Goal: Task Accomplishment & Management: Use online tool/utility

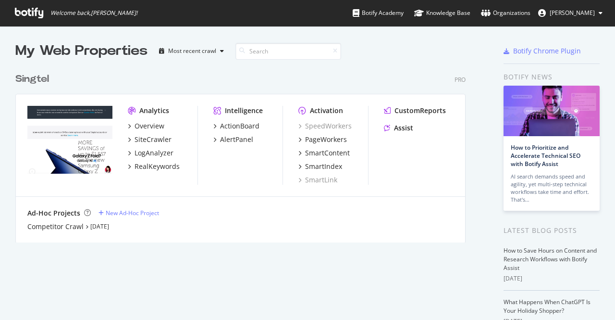
scroll to position [312, 600]
click at [323, 140] on div "PageWorkers" at bounding box center [326, 140] width 42 height 10
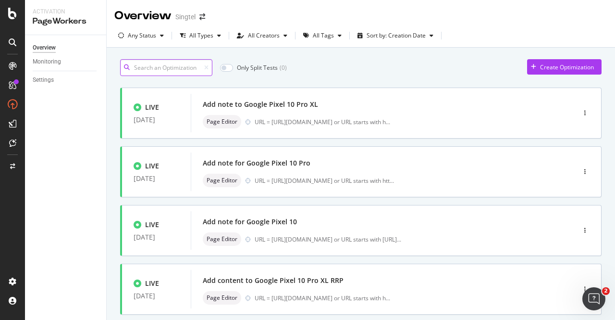
click at [180, 61] on input at bounding box center [166, 67] width 92 height 17
click at [201, 68] on input at bounding box center [166, 67] width 92 height 17
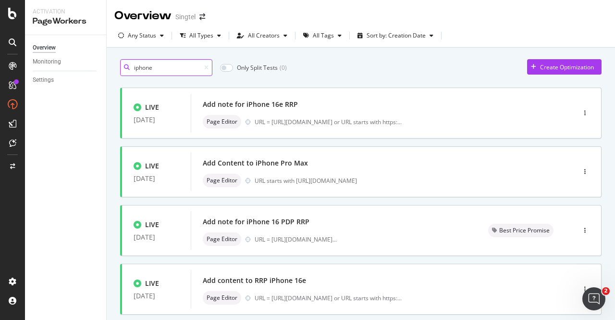
click at [135, 65] on input "iphone" at bounding box center [166, 67] width 92 height 17
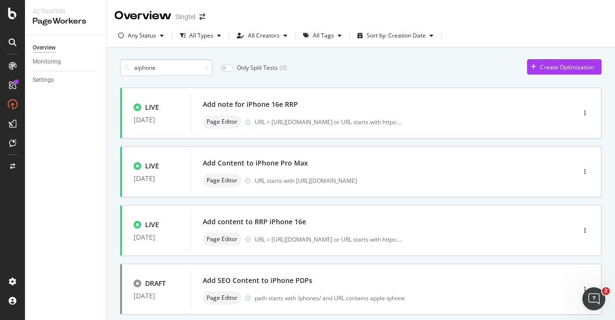
click at [136, 67] on input "aiphone" at bounding box center [166, 67] width 92 height 17
click at [139, 71] on input "adiphone" at bounding box center [166, 67] width 92 height 17
click at [144, 66] on input "addiphone" at bounding box center [166, 67] width 92 height 17
click at [146, 66] on input "add iphone" at bounding box center [166, 67] width 92 height 17
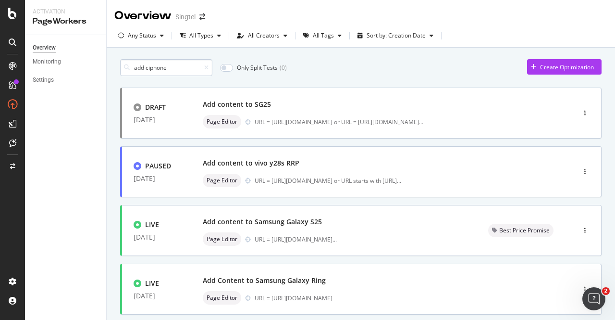
click at [148, 69] on input "add ciphone" at bounding box center [166, 67] width 92 height 17
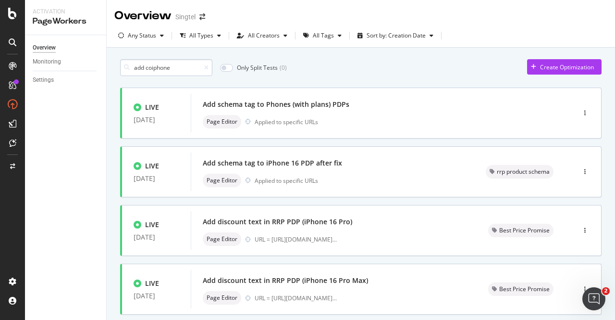
click at [150, 69] on input "add coiphone" at bounding box center [166, 67] width 92 height 17
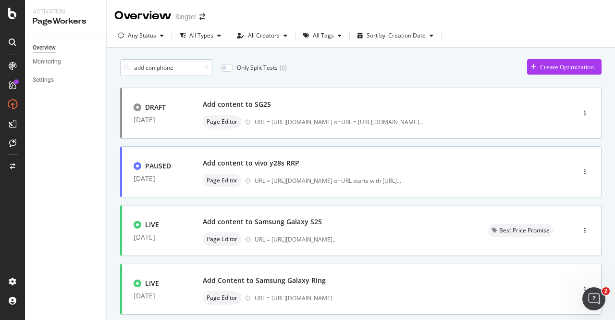
click at [155, 69] on input "add coniphone" at bounding box center [166, 67] width 92 height 17
click at [158, 69] on input "add contiphone" at bounding box center [166, 67] width 92 height 17
click at [160, 68] on input "add conteiphone" at bounding box center [166, 67] width 92 height 17
click at [162, 66] on input "add conteniphone" at bounding box center [166, 67] width 92 height 17
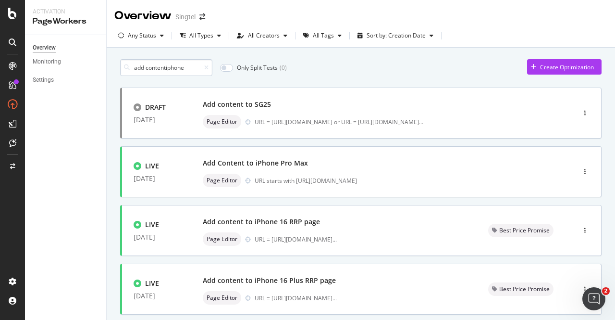
click at [165, 66] on input "add contentiphone" at bounding box center [166, 67] width 92 height 17
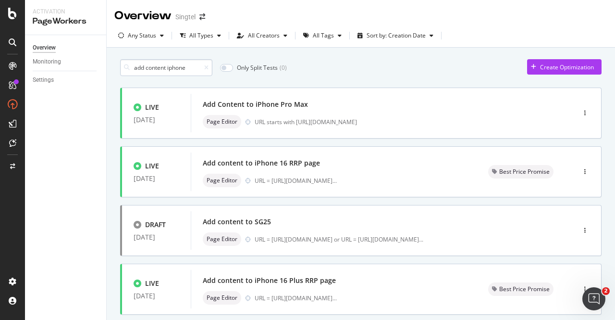
click at [168, 69] on input "add content iphone" at bounding box center [166, 67] width 92 height 17
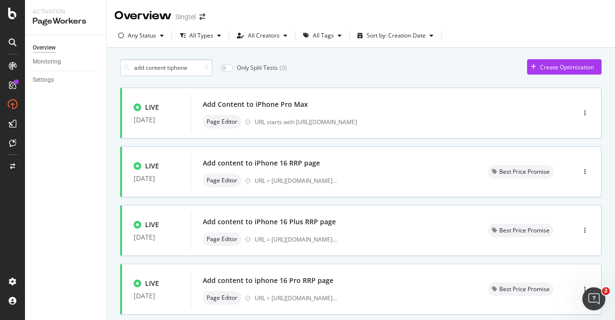
click at [169, 64] on input "add content tiphone" at bounding box center [166, 67] width 92 height 17
click at [172, 72] on input "add content toiphone" at bounding box center [166, 67] width 92 height 17
click at [209, 67] on icon at bounding box center [206, 68] width 4 height 6
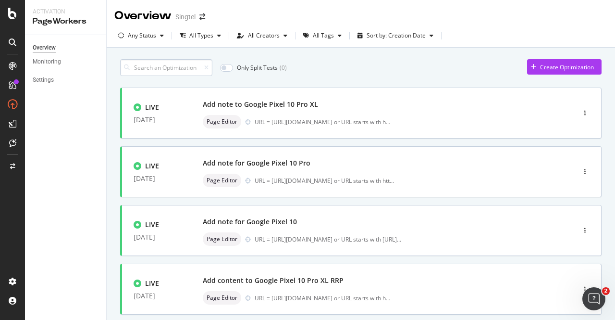
click at [184, 68] on input at bounding box center [166, 67] width 92 height 17
click at [174, 71] on input at bounding box center [166, 67] width 92 height 17
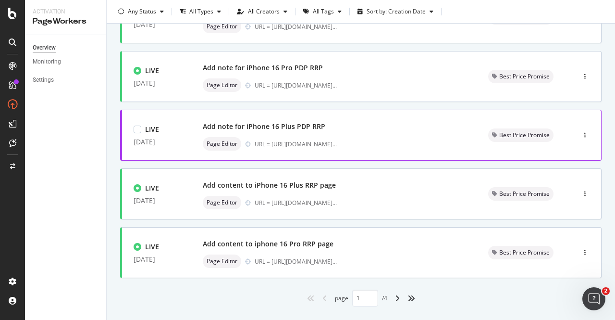
scroll to position [408, 0]
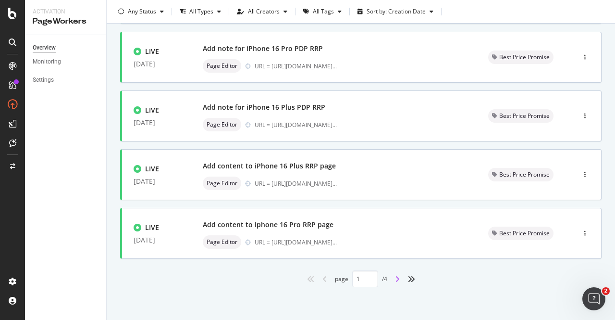
click at [395, 276] on icon "angle-right" at bounding box center [397, 279] width 5 height 8
type input "2"
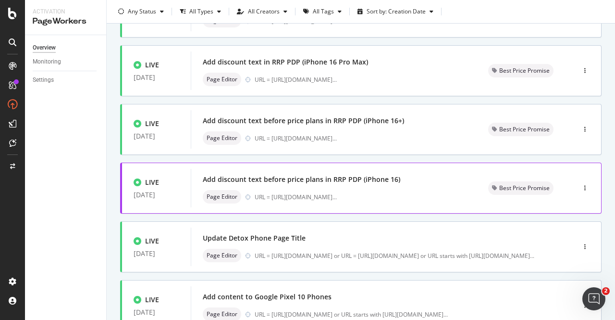
scroll to position [288, 0]
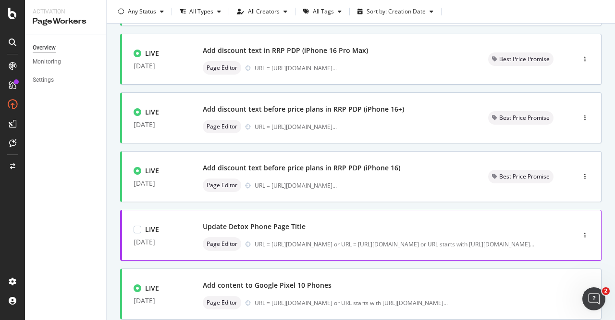
click at [303, 229] on div "Update Detox Phone Page Title" at bounding box center [254, 227] width 103 height 10
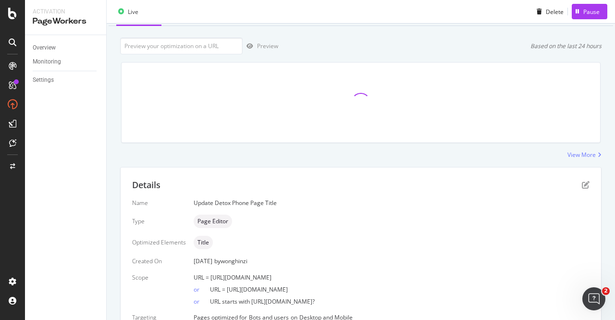
scroll to position [93, 0]
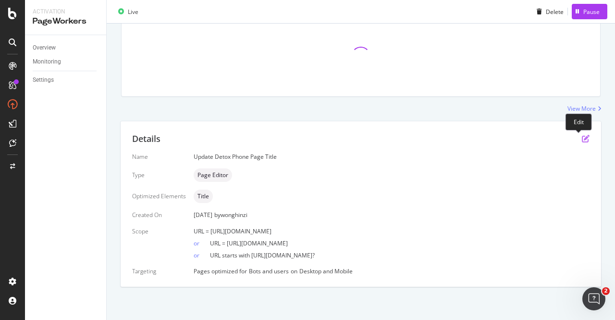
click at [582, 140] on icon "pen-to-square" at bounding box center [586, 139] width 8 height 8
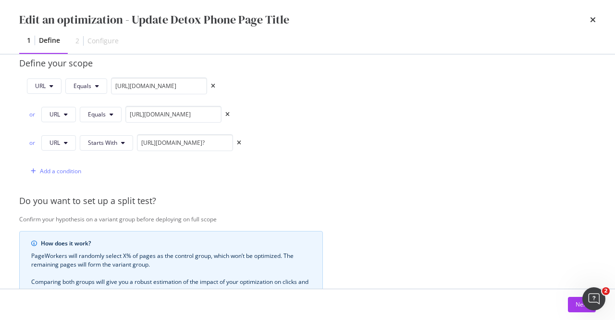
scroll to position [336, 0]
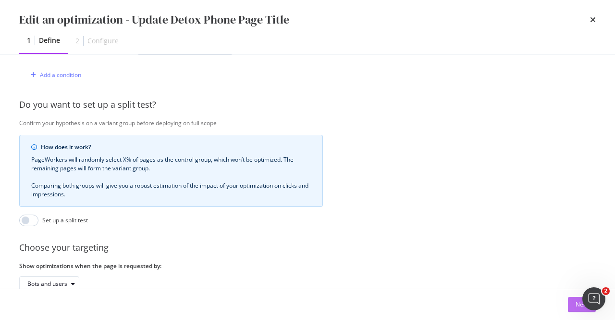
click at [577, 309] on div "Next" at bounding box center [582, 304] width 12 height 14
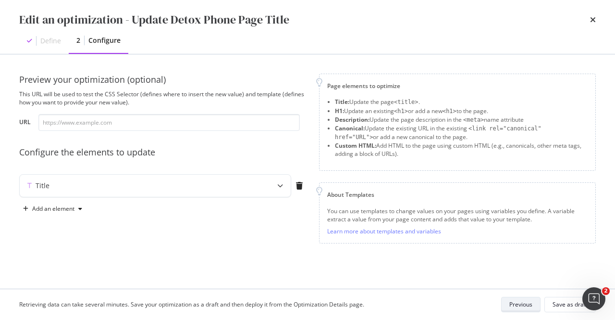
scroll to position [0, 0]
click at [283, 183] on icon "modal" at bounding box center [280, 186] width 6 height 6
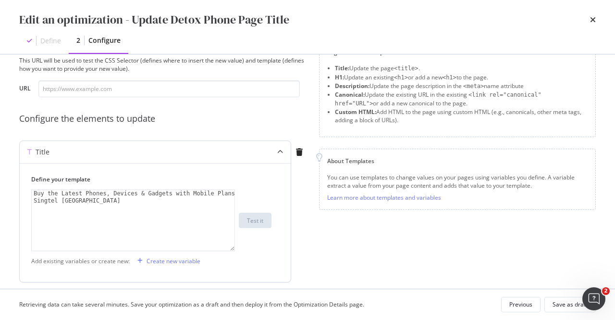
scroll to position [65, 0]
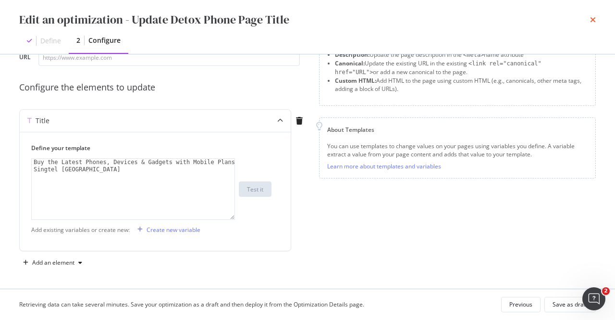
click at [591, 21] on icon "times" at bounding box center [593, 20] width 6 height 8
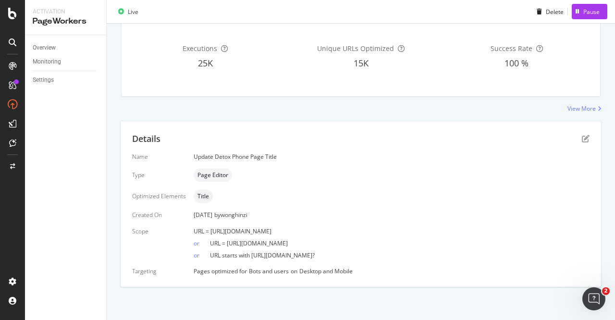
scroll to position [0, 0]
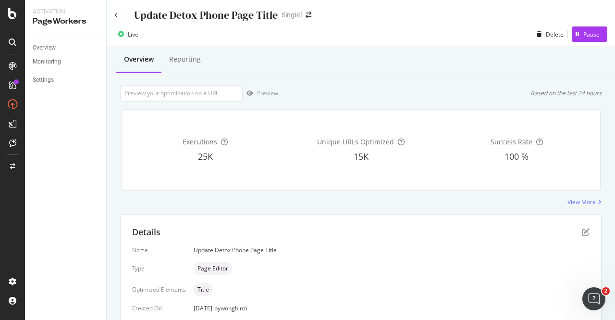
click at [116, 20] on div "Update Detox Phone Page Title" at bounding box center [195, 15] width 163 height 15
click at [116, 17] on icon at bounding box center [116, 15] width 4 height 6
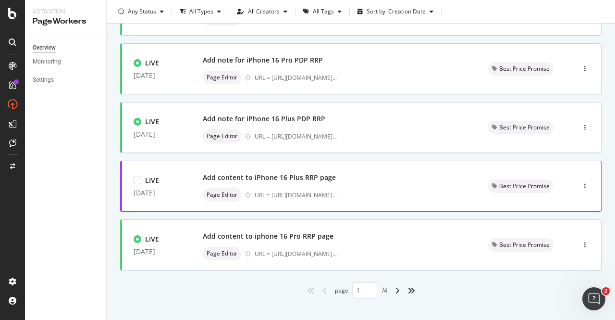
scroll to position [408, 0]
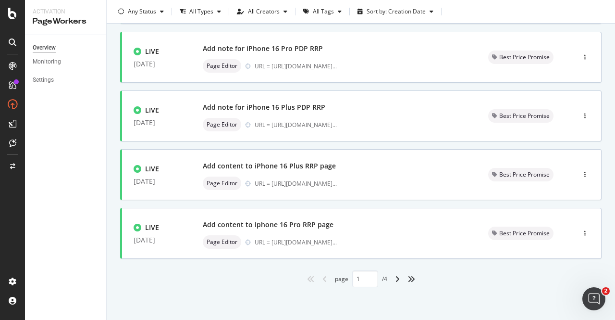
click at [394, 272] on div "angle-right" at bounding box center [397, 278] width 12 height 15
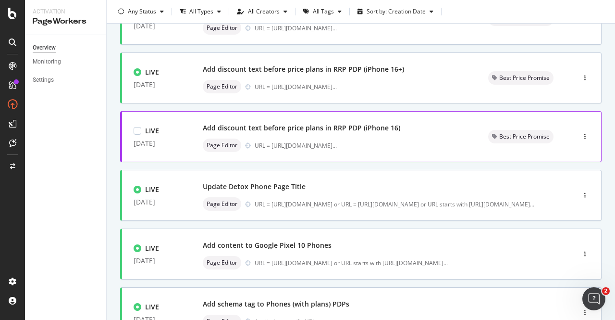
scroll to position [384, 0]
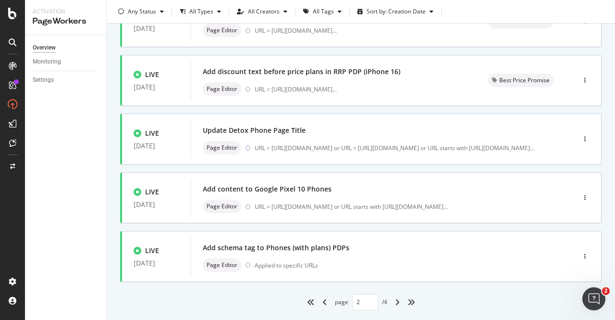
click at [398, 303] on div "angle-right" at bounding box center [397, 301] width 12 height 15
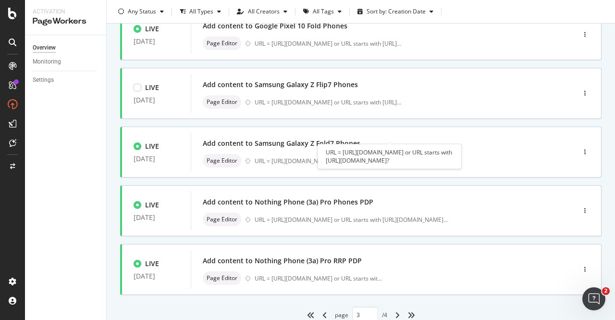
scroll to position [408, 0]
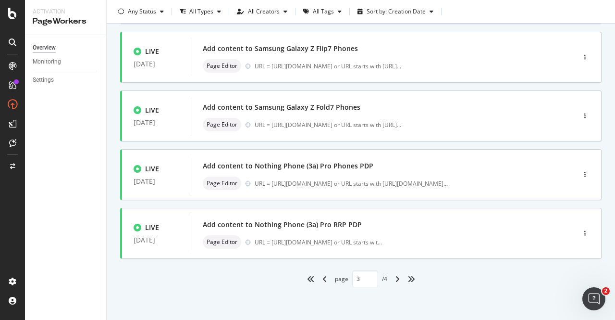
click at [395, 280] on icon "angle-right" at bounding box center [397, 279] width 5 height 8
type input "4"
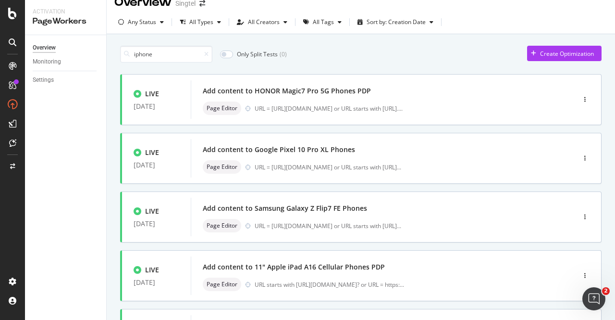
scroll to position [0, 0]
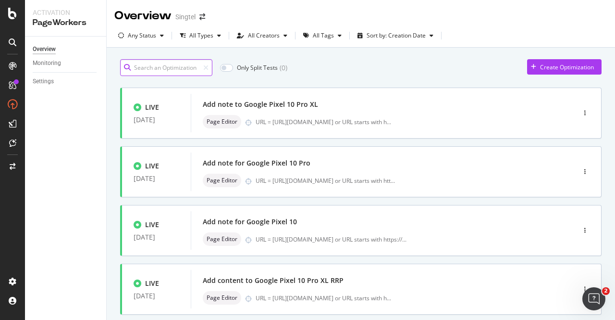
click at [183, 70] on input at bounding box center [166, 67] width 92 height 17
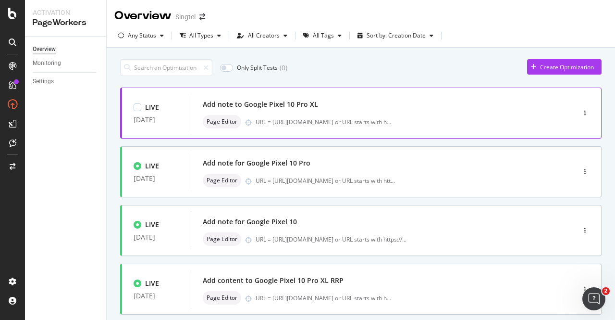
click at [326, 102] on div "Add note to Google Pixel 10 Pro XL" at bounding box center [369, 104] width 332 height 13
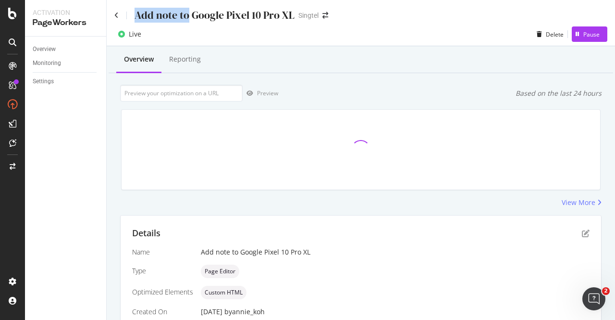
drag, startPoint x: 136, startPoint y: 17, endPoint x: 187, endPoint y: 20, distance: 52.0
click at [187, 20] on div "Add note to Google Pixel 10 Pro XL" at bounding box center [215, 15] width 160 height 15
copy div "Add note to"
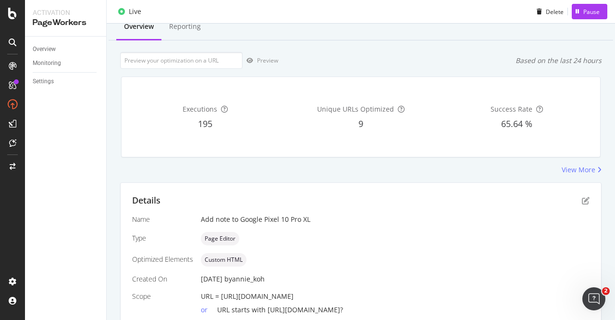
scroll to position [89, 0]
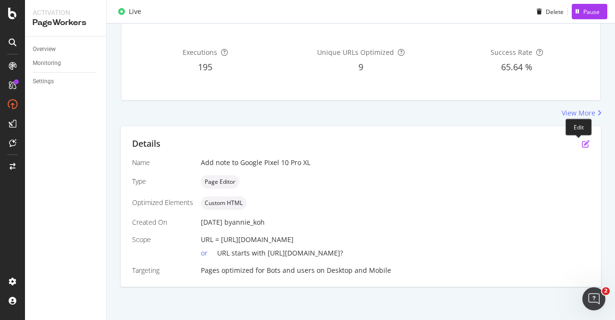
click at [582, 144] on icon "pen-to-square" at bounding box center [586, 144] width 8 height 8
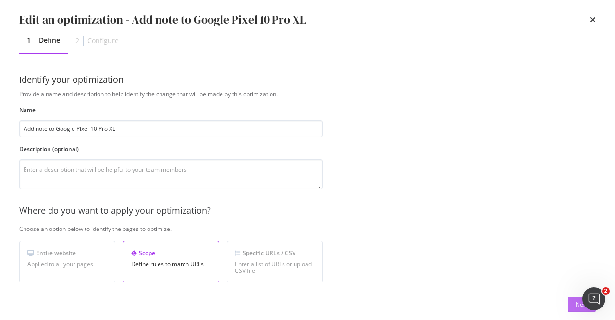
click at [576, 310] on div "Next" at bounding box center [582, 304] width 12 height 14
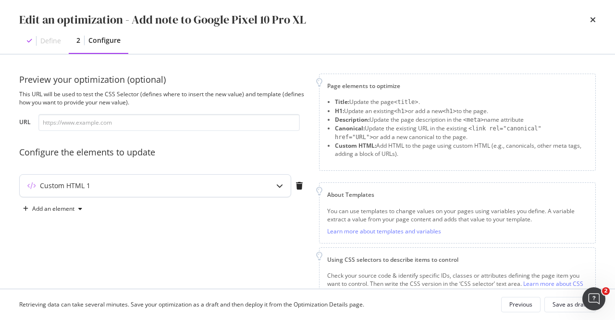
click at [274, 185] on div "modal" at bounding box center [280, 185] width 22 height 22
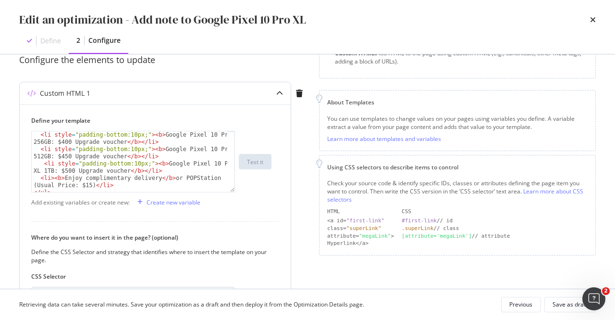
scroll to position [144, 0]
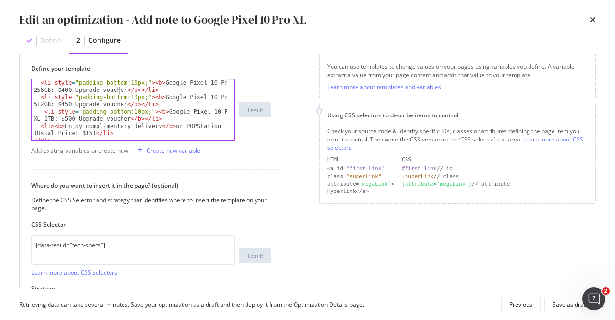
click at [120, 90] on div "< li style = "padding-bottom:10px;" > < b > Google Pixel 10 Pro XL 256GB: $400 …" at bounding box center [130, 120] width 197 height 83
type textarea "</ul>"
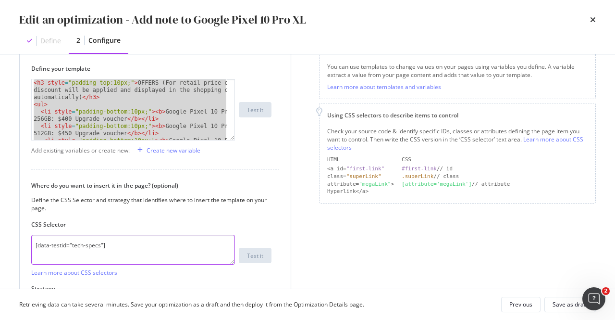
click at [100, 255] on textarea "[data-testid="tech-specs"]" at bounding box center [133, 250] width 204 height 30
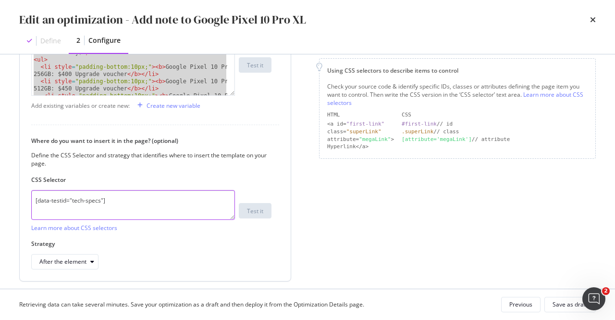
scroll to position [219, 0]
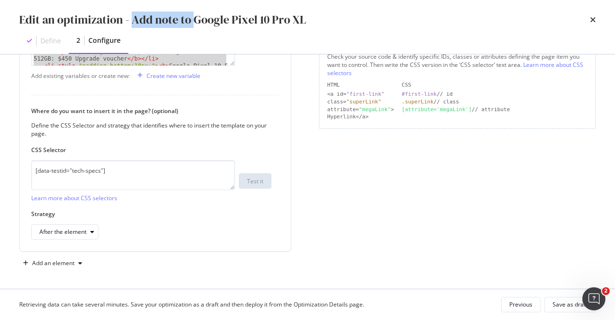
drag, startPoint x: 133, startPoint y: 18, endPoint x: 193, endPoint y: 15, distance: 60.1
click at [193, 15] on div "Edit an optimization - Add note to Google Pixel 10 Pro XL" at bounding box center [162, 20] width 287 height 16
copy div "Add note to"
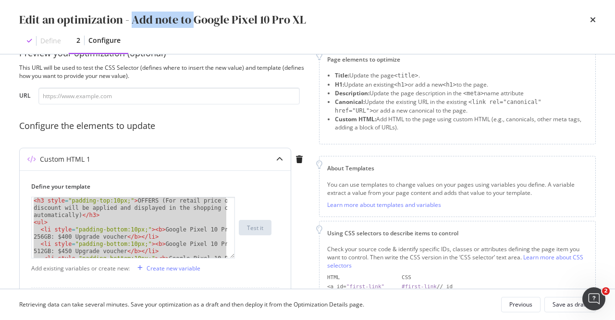
copy div "Add note to"
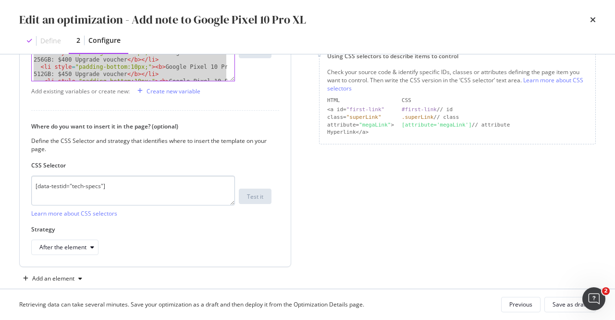
scroll to position [219, 0]
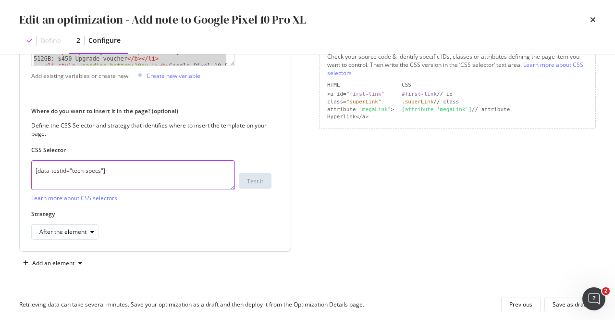
click at [124, 169] on textarea "[data-testid="tech-specs"]" at bounding box center [133, 175] width 204 height 30
click at [593, 17] on icon "times" at bounding box center [593, 20] width 6 height 8
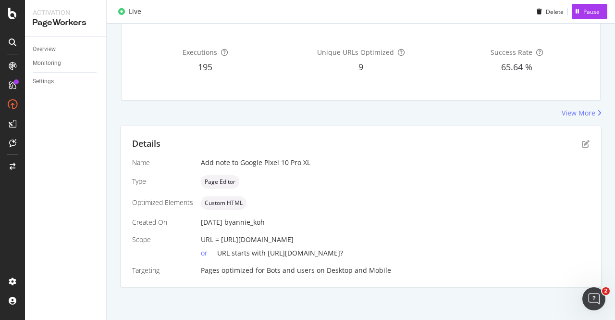
scroll to position [0, 0]
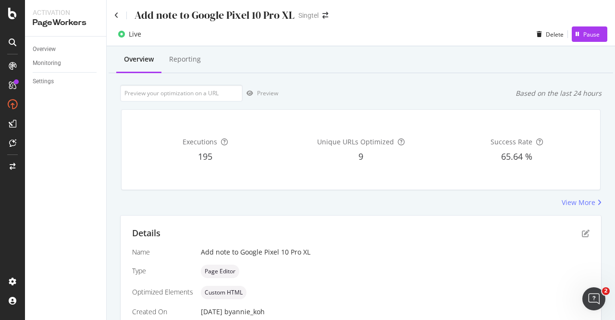
click at [119, 14] on div "Add note to Google Pixel 10 Pro XL" at bounding box center [204, 15] width 180 height 15
click at [118, 14] on icon at bounding box center [116, 15] width 4 height 7
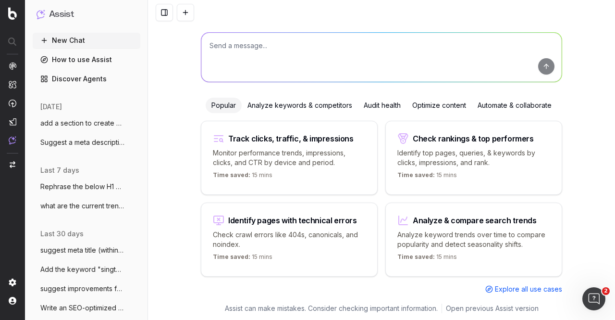
click at [310, 40] on textarea at bounding box center [381, 57] width 360 height 49
paste textarea "[URL][DOMAIN_NAME]"
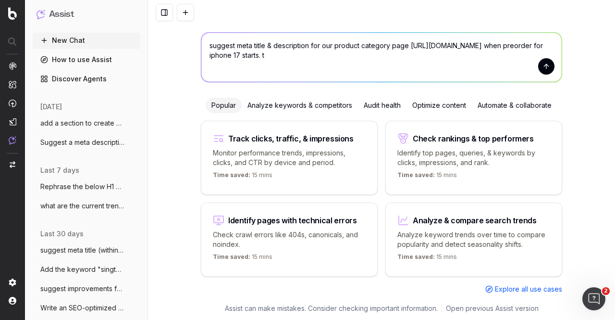
type textarea "suggest meta title & description for our product category page [URL][DOMAIN_NAM…"
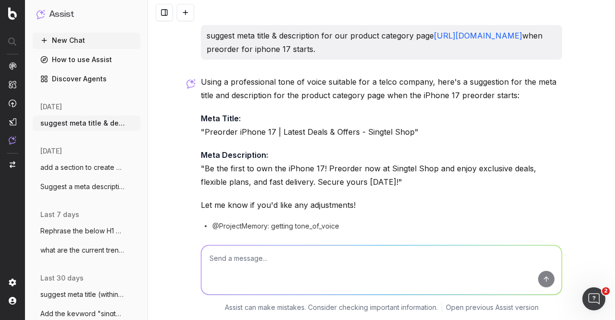
scroll to position [37, 0]
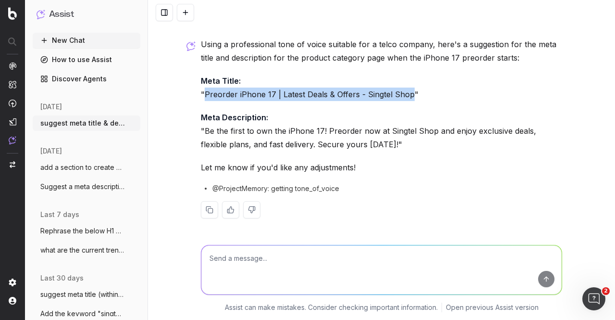
drag, startPoint x: 200, startPoint y: 92, endPoint x: 404, endPoint y: 91, distance: 204.2
click at [404, 91] on p "Meta Title: "Preorder iPhone 17 | Latest Deals & Offers - Singtel Shop"" at bounding box center [381, 87] width 361 height 27
copy p "Preorder iPhone 17 | Latest Deals & Offers - Singtel Shop"
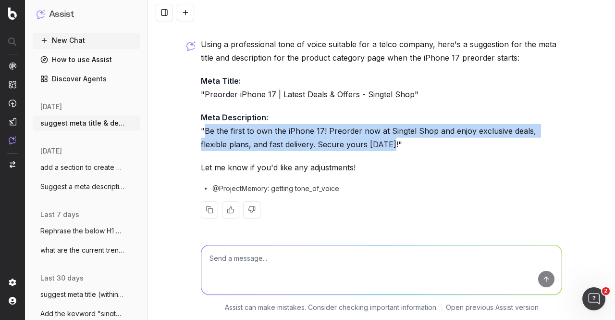
drag, startPoint x: 201, startPoint y: 131, endPoint x: 358, endPoint y: 146, distance: 157.4
click at [358, 146] on p "Meta Description: "Be the first to own the iPhone 17! Preorder now at Singtel S…" at bounding box center [381, 131] width 361 height 40
copy p "Be the first to own the iPhone 17! Preorder now at Singtel Shop and enjoy exclu…"
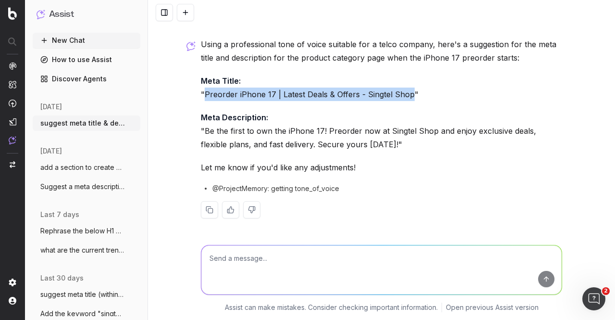
drag, startPoint x: 200, startPoint y: 96, endPoint x: 407, endPoint y: 94, distance: 206.6
click at [407, 94] on p "Meta Title: "Preorder iPhone 17 | Latest Deals & Offers - Singtel Shop"" at bounding box center [381, 87] width 361 height 27
copy p "Preorder iPhone 17 | Latest Deals & Offers - Singtel Shop"
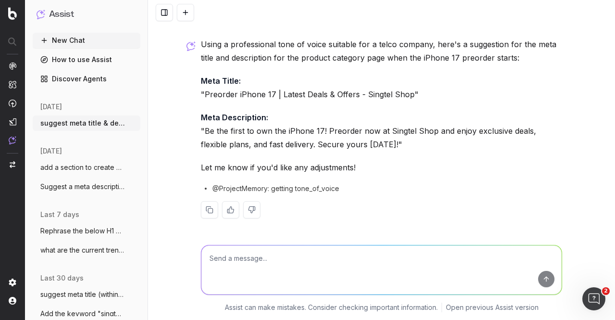
click at [295, 256] on textarea at bounding box center [381, 269] width 360 height 49
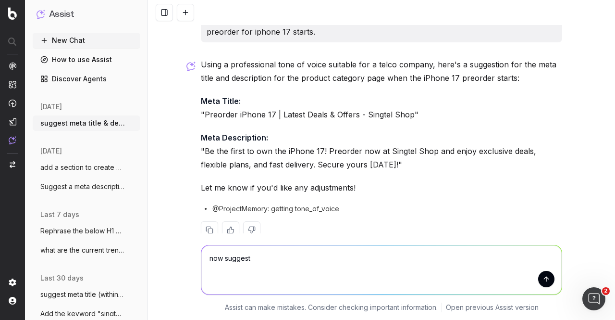
scroll to position [0, 0]
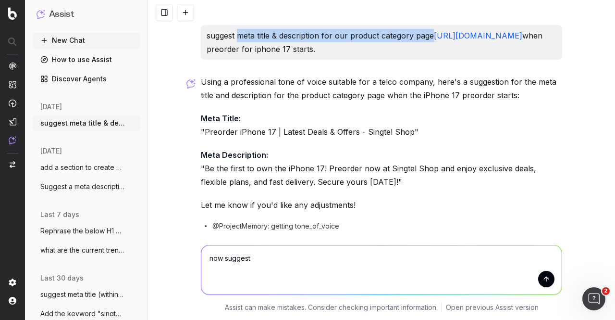
drag, startPoint x: 235, startPoint y: 34, endPoint x: 429, endPoint y: 36, distance: 193.7
click at [429, 36] on p "suggest meta title & description for our product category page https://shop.sin…" at bounding box center [382, 42] width 350 height 27
copy p "meta title & description for our product category page"
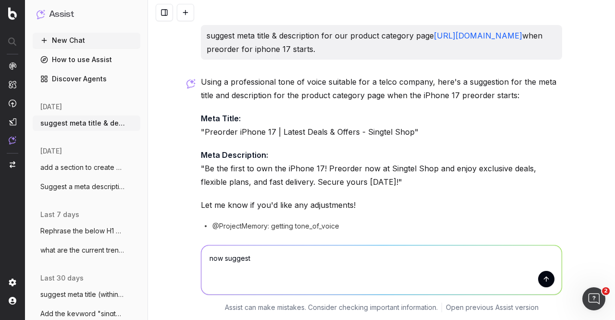
click at [313, 258] on textarea "now suggest" at bounding box center [381, 269] width 360 height 49
paste textarea "meta title & description for our product category page"
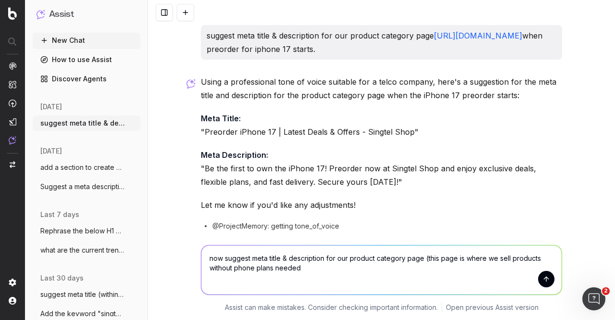
click at [229, 269] on textarea "now suggest meta title & description for our product category page (this page i…" at bounding box center [381, 269] width 360 height 49
click at [346, 274] on textarea "now suggest meta title & description for our product category page (this page i…" at bounding box center [381, 269] width 360 height 49
click at [419, 258] on textarea "now suggest meta title & description for our product category page (this page i…" at bounding box center [381, 269] width 360 height 49
paste textarea "https://shop.singtel.com/accessories"
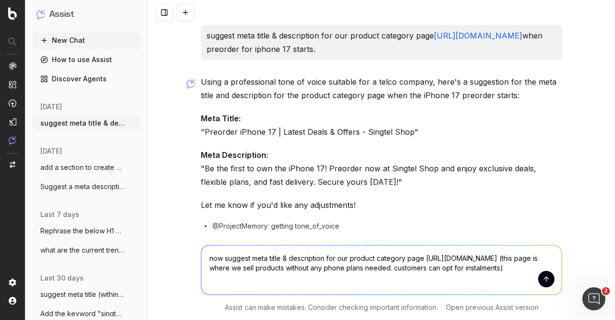
click at [551, 267] on textarea "now suggest meta title & description for our product category page https://shop…" at bounding box center [381, 269] width 360 height 49
drag, startPoint x: 524, startPoint y: 35, endPoint x: 527, endPoint y: 45, distance: 10.4
click at [527, 45] on p "suggest meta title & description for our product category page https://shop.sin…" at bounding box center [382, 42] width 350 height 27
copy p "when preorder for iphone 17 starts."
click at [547, 263] on textarea "now suggest meta title & description for our product category page https://shop…" at bounding box center [381, 269] width 360 height 49
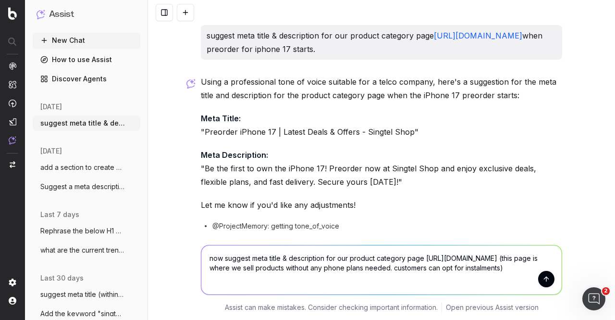
paste textarea "when preorder for iphone 17 starts."
type textarea "now suggest meta title & description for our product category page https://shop…"
click at [546, 279] on button "submit" at bounding box center [546, 279] width 16 height 16
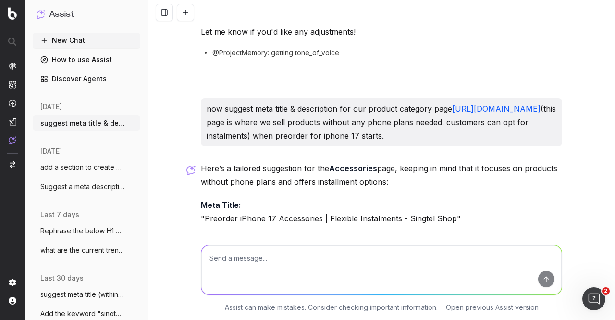
scroll to position [268, 0]
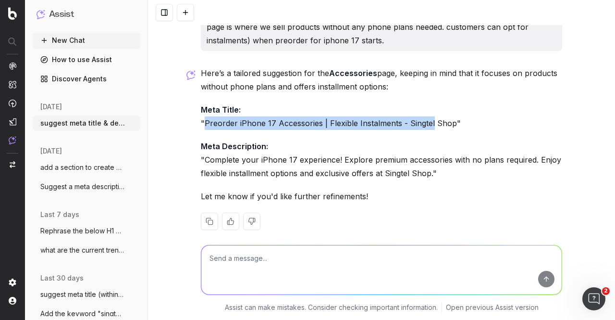
drag, startPoint x: 200, startPoint y: 124, endPoint x: 427, endPoint y: 123, distance: 226.8
click at [427, 123] on p "Meta Title: "Preorder iPhone 17 Accessories | Flexible Instalments - Singtel Sh…" at bounding box center [381, 116] width 361 height 27
copy p "Preorder iPhone 17 Accessories | Flexible Instalments - Singtel"
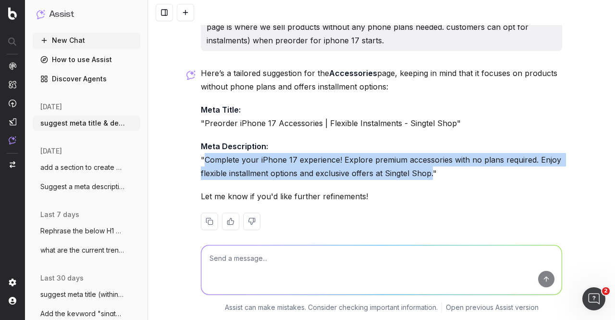
drag, startPoint x: 202, startPoint y: 161, endPoint x: 428, endPoint y: 175, distance: 226.8
click at [428, 175] on p "Meta Description: "Complete your iPhone 17 experience! Explore premium accessor…" at bounding box center [381, 159] width 361 height 40
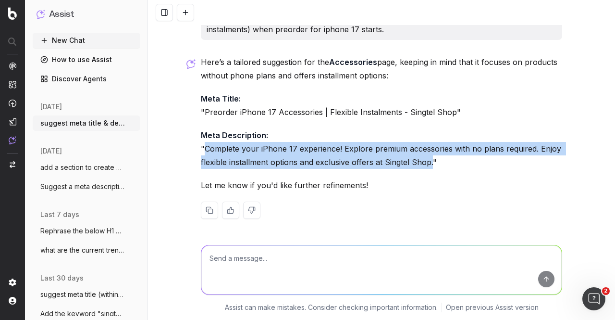
scroll to position [280, 0]
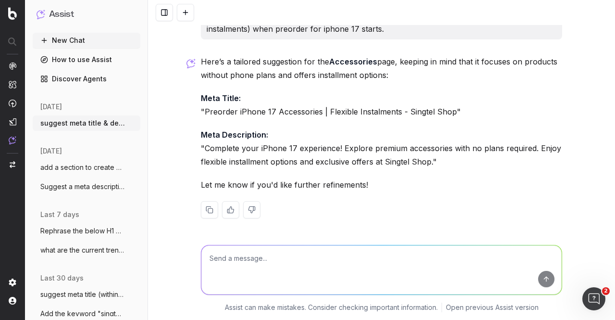
click at [345, 267] on textarea at bounding box center [381, 269] width 360 height 49
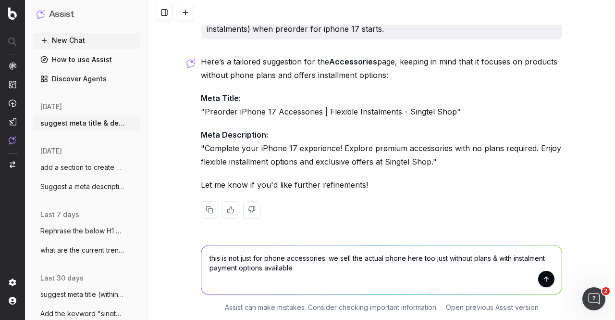
type textarea "this is not just for phone accessories. we sell the actual phone here too just …"
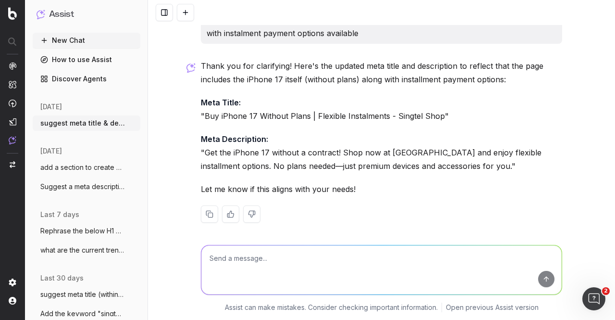
scroll to position [508, 0]
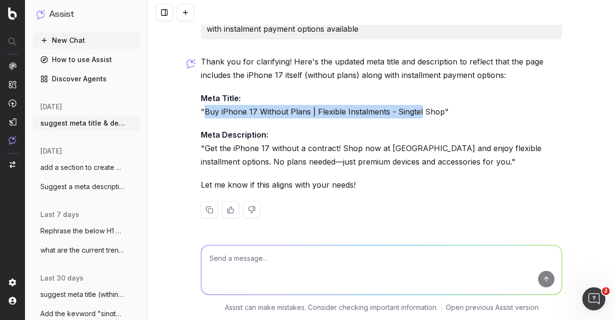
drag, startPoint x: 202, startPoint y: 111, endPoint x: 414, endPoint y: 111, distance: 212.4
click at [414, 111] on p "Meta Title: "Buy iPhone 17 Without Plans | Flexible Instalments - Singtel Shop"" at bounding box center [381, 104] width 361 height 27
copy p "Buy iPhone 17 Without Plans | Flexible Instalments - Singtel"
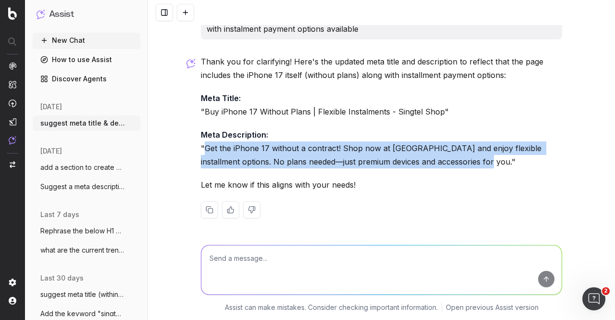
drag, startPoint x: 201, startPoint y: 148, endPoint x: 465, endPoint y: 163, distance: 264.2
click at [465, 163] on p "Meta Description: "Get the iPhone 17 without a contract! Shop now at Singtel Sh…" at bounding box center [381, 148] width 361 height 40
copy p "Get the iPhone 17 without a contract! Shop now at Singtel Shop and enjoy flexib…"
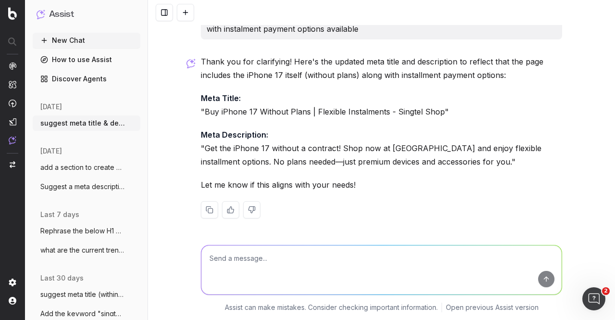
click at [315, 259] on textarea at bounding box center [381, 269] width 360 height 49
paste textarea "Pre-order the iPhone 17 series without the getting bound by a contract in Singa…"
type textarea "is this meta description ok? Pre-order the iPhone 17 series without the getting…"
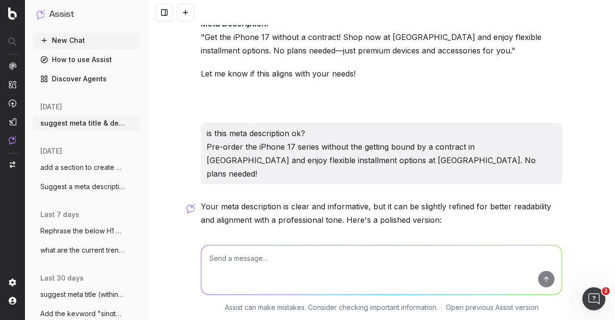
scroll to position [728, 0]
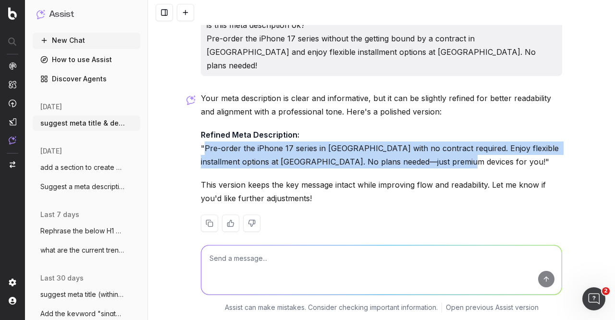
drag, startPoint x: 201, startPoint y: 135, endPoint x: 440, endPoint y: 147, distance: 239.6
click at [440, 147] on p "Refined Meta Description: "Pre-order the iPhone 17 series in Singapore with no …" at bounding box center [381, 148] width 361 height 40
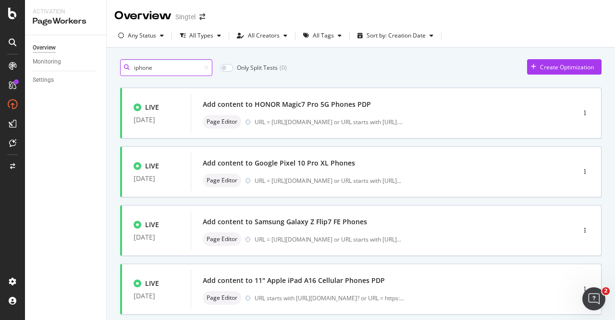
click at [168, 68] on input "iphone" at bounding box center [166, 67] width 92 height 17
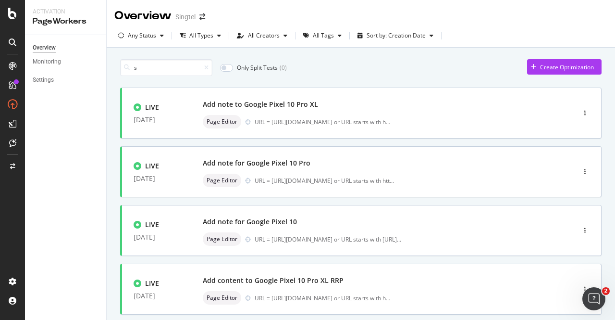
type input "1"
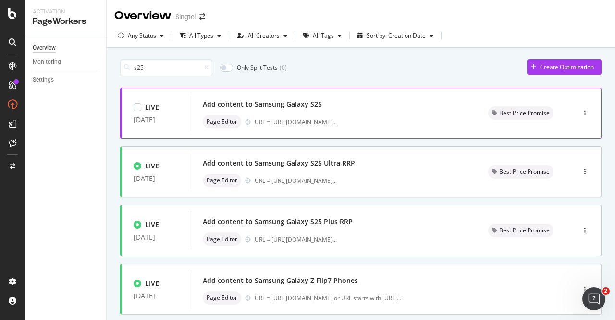
click at [330, 103] on div "Add content to Samsung Galaxy S25" at bounding box center [334, 104] width 262 height 13
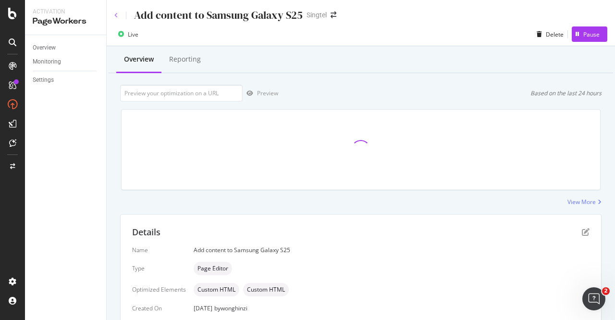
click at [118, 14] on div "Add content to Samsung Galaxy S25" at bounding box center [208, 15] width 188 height 15
click at [116, 14] on icon at bounding box center [116, 15] width 4 height 6
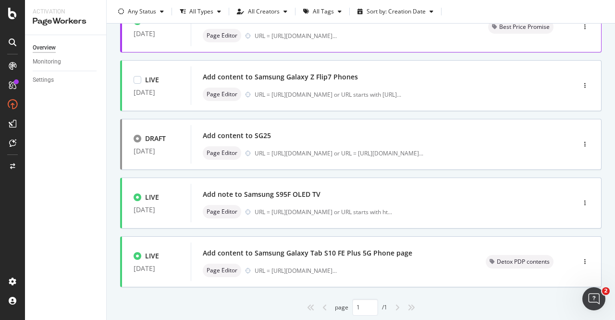
scroll to position [11, 0]
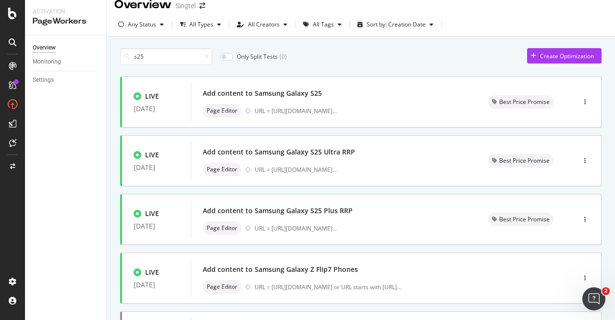
click at [204, 57] on div at bounding box center [204, 57] width 8 height 6
click at [206, 57] on icon at bounding box center [206, 57] width 4 height 6
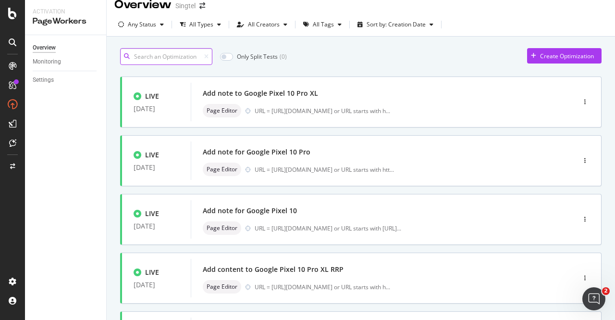
click at [177, 57] on input at bounding box center [166, 56] width 92 height 17
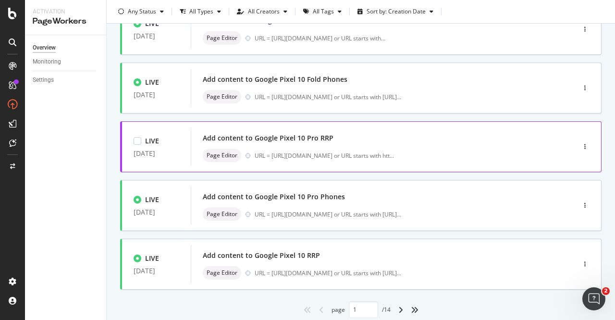
scroll to position [408, 0]
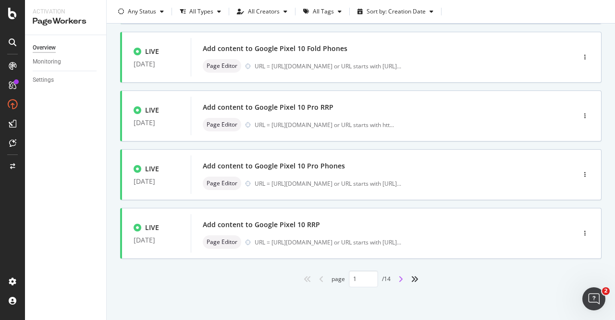
click at [398, 279] on icon "angle-right" at bounding box center [400, 279] width 5 height 8
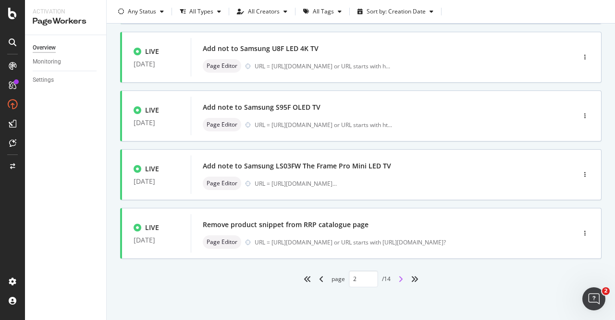
type input "2"
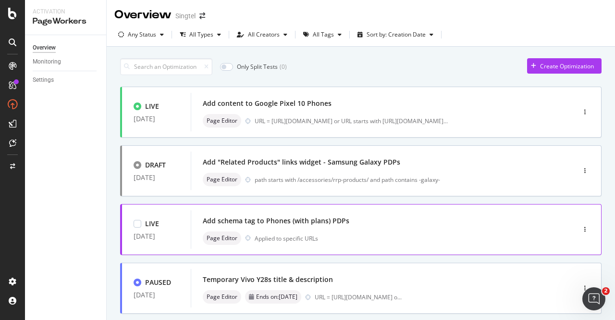
scroll to position [0, 0]
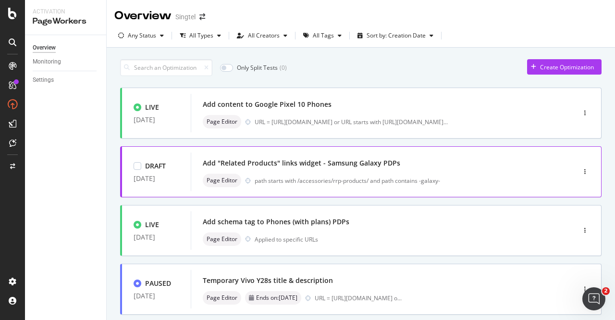
click at [298, 159] on div "Add "Related Products" links widget - Samsung Galaxy PDPs" at bounding box center [302, 163] width 198 height 10
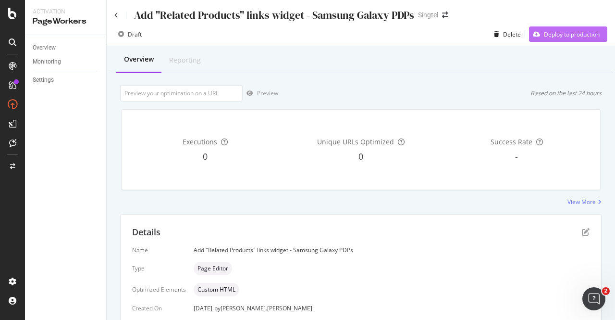
click at [545, 35] on div "Deploy to production" at bounding box center [572, 34] width 56 height 8
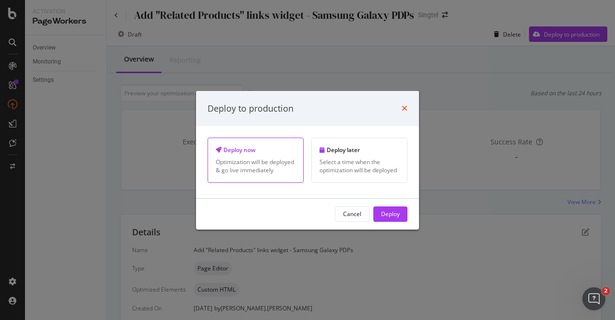
click at [404, 105] on icon "times" at bounding box center [405, 108] width 6 height 8
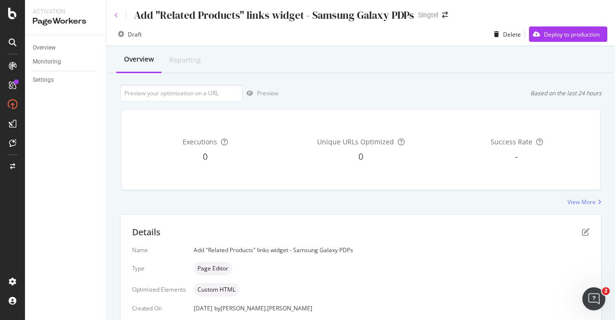
click at [117, 15] on icon at bounding box center [116, 15] width 4 height 6
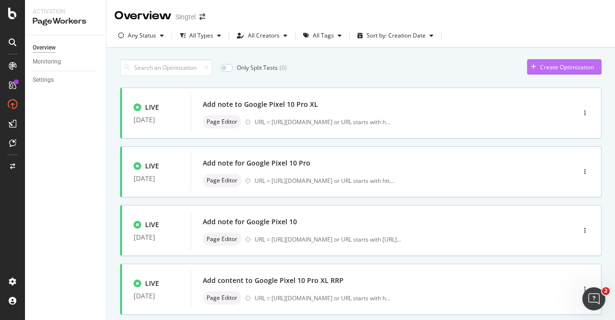
click at [552, 70] on div "Create Optimization" at bounding box center [567, 67] width 54 height 8
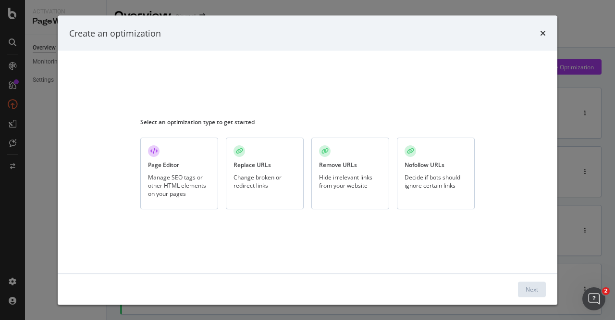
click at [206, 194] on div "Manage SEO tags or other HTML elements on your pages" at bounding box center [179, 185] width 62 height 25
click at [530, 288] on div "Next" at bounding box center [532, 288] width 12 height 8
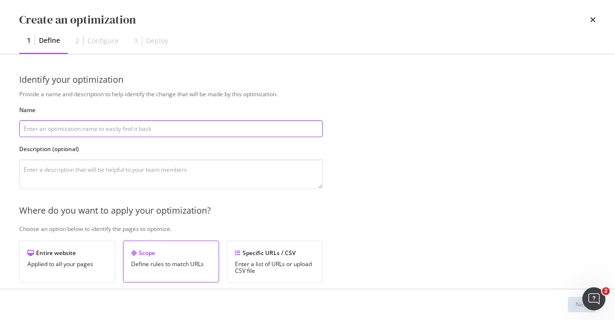
click at [179, 129] on input "modal" at bounding box center [171, 128] width 304 height 17
paste input "Add note to"
type input "Add note to"
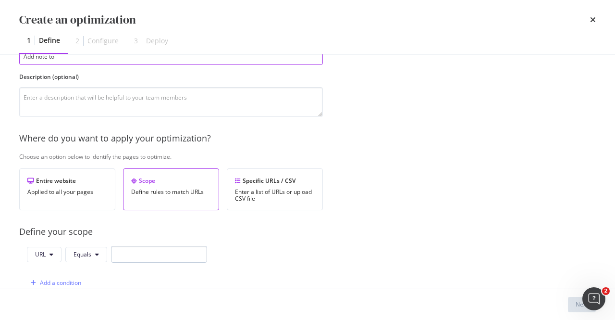
scroll to position [144, 0]
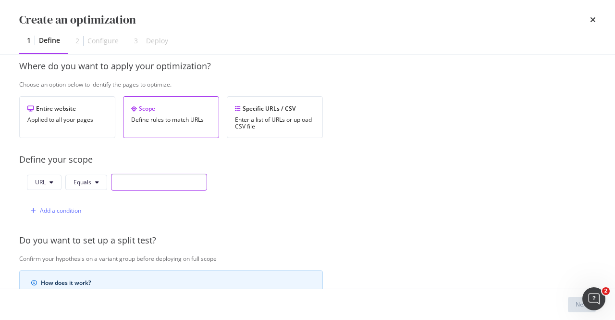
click at [153, 179] on input "modal" at bounding box center [159, 181] width 96 height 17
paste input "https://shop.singtel.com/accessories/rrp-products/samsung-galaxy-s25"
type input "https://shop.singtel.com/accessories/rrp-products/samsung-galaxy-s25"
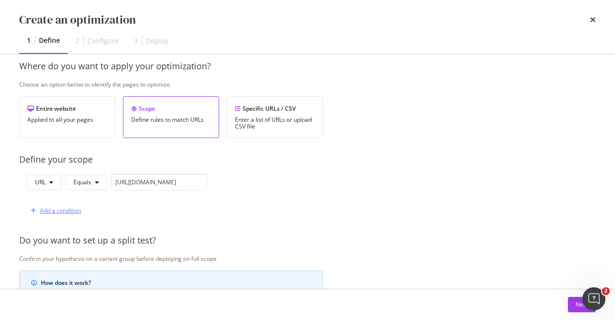
click at [76, 212] on div "Add a condition" at bounding box center [60, 210] width 41 height 8
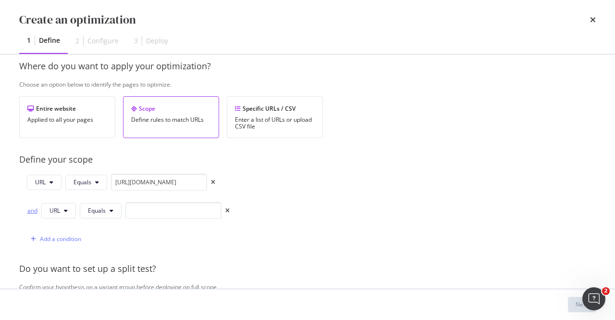
click at [33, 208] on div "and" at bounding box center [32, 210] width 11 height 8
click at [97, 210] on span "Equals" at bounding box center [97, 210] width 18 height 8
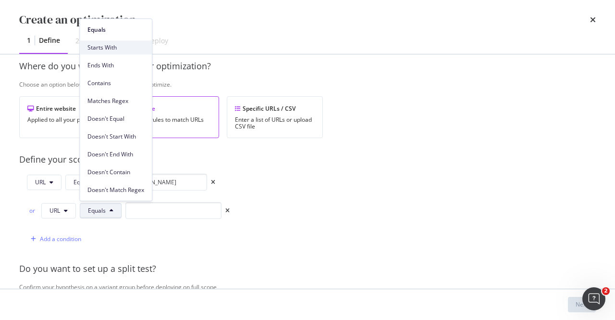
click at [118, 49] on span "Starts With" at bounding box center [115, 47] width 57 height 9
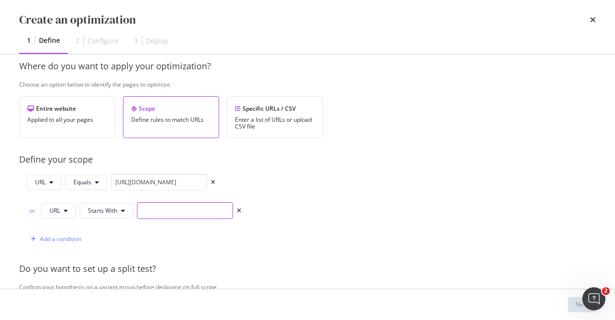
click at [184, 210] on input "modal" at bounding box center [185, 210] width 96 height 17
paste input "https://shop.singtel.com/accessories/rrp-products/samsung-galaxy-s25"
type input "https://shop.singtel.com/accessories/rrp-products/samsung-galaxy-s25?"
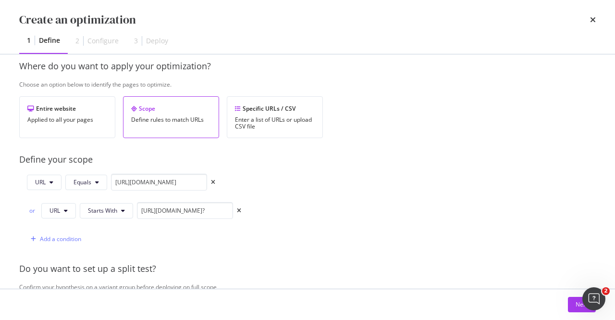
click at [367, 186] on div "Provide a name and description to help identify the change that will be made by…" at bounding box center [307, 219] width 577 height 547
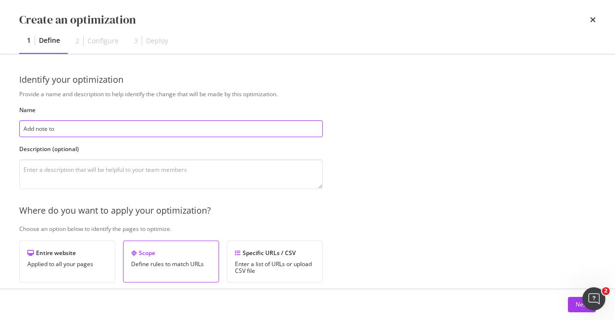
click at [147, 127] on input "Add note to" at bounding box center [171, 128] width 304 height 17
paste input "Samsung Galaxy S25"
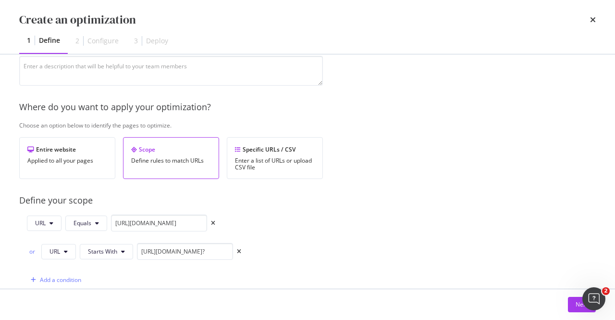
scroll to position [192, 0]
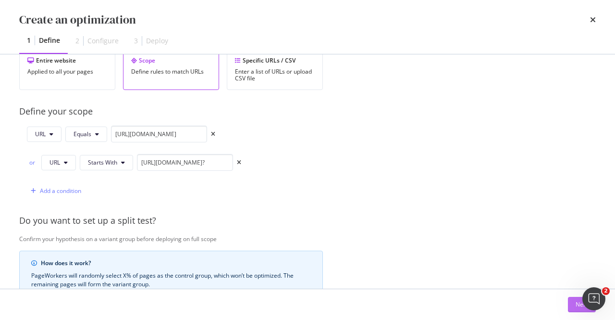
type input "Add note to Samsung Galaxy S25"
click at [576, 303] on div "Next" at bounding box center [582, 304] width 12 height 8
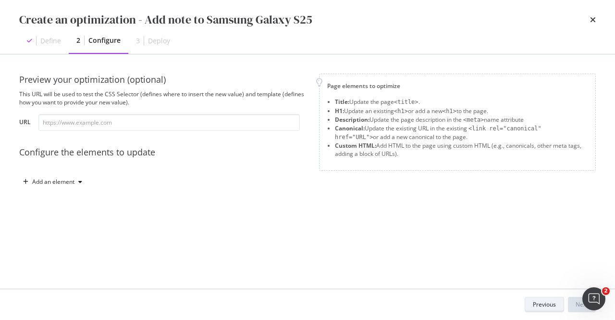
scroll to position [0, 0]
click at [66, 180] on div "Add an element" at bounding box center [53, 182] width 42 height 6
click at [66, 260] on div "Custom HTML" at bounding box center [64, 263] width 38 height 8
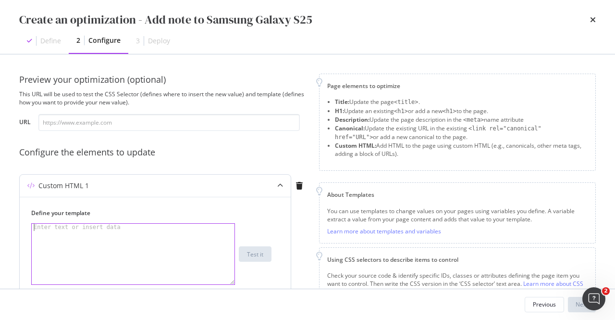
click at [110, 229] on div "Enter text or insert data" at bounding box center [77, 226] width 91 height 7
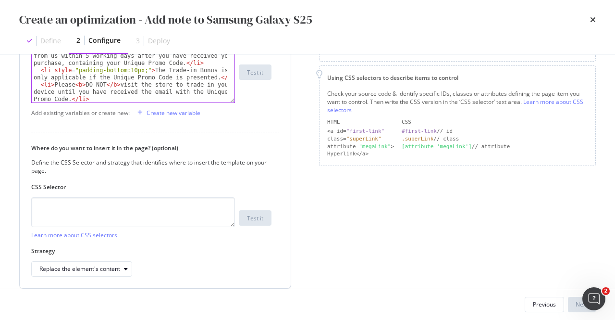
scroll to position [192, 0]
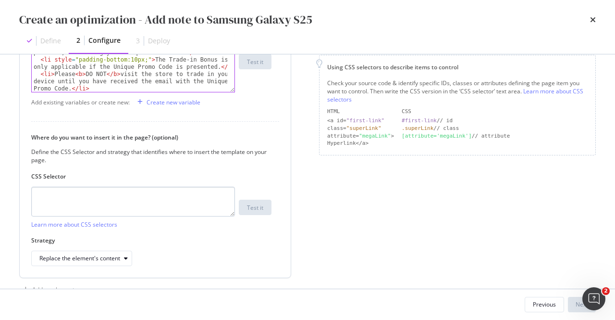
paste textarea "[data-testid="tech-specs"]"
type textarea "[data-testid="tech-specs"]"
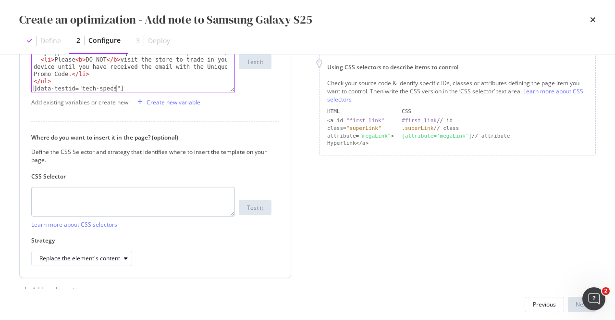
scroll to position [162, 0]
click at [113, 206] on textarea "modal" at bounding box center [133, 201] width 204 height 30
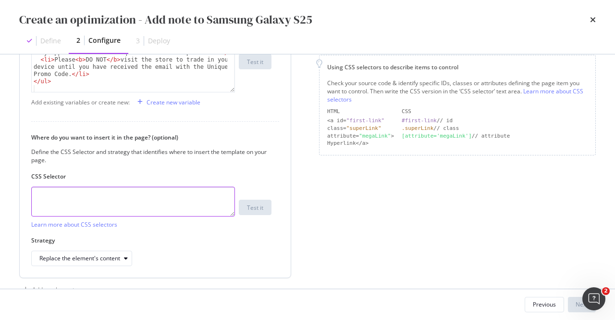
paste textarea "[data-testid="tech-specs"]"
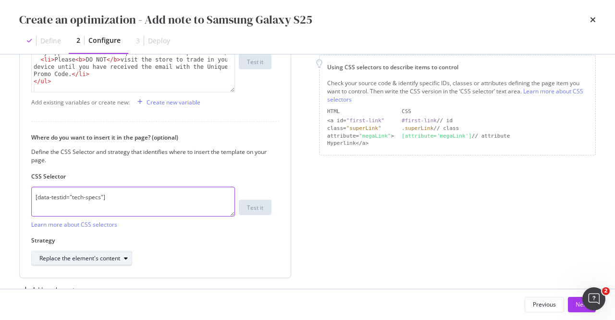
type textarea "[data-testid="tech-specs"]"
click at [105, 255] on div "Replace the element's content" at bounding box center [79, 258] width 81 height 6
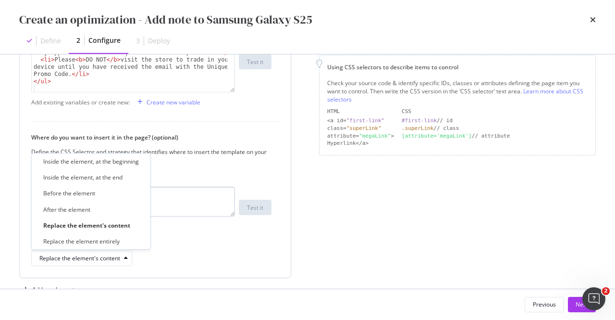
click at [99, 209] on div "After the element" at bounding box center [91, 209] width 111 height 12
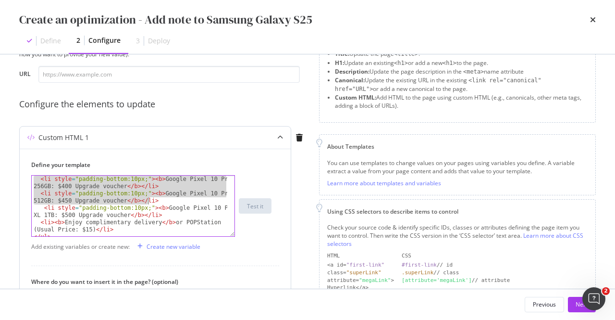
scroll to position [58, 0]
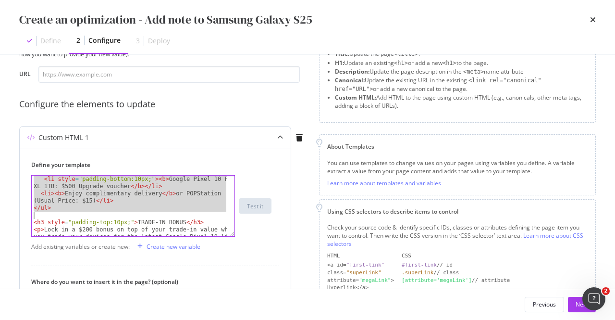
drag, startPoint x: 34, startPoint y: 177, endPoint x: 159, endPoint y: 216, distance: 130.3
click at [159, 216] on div "< li style = "padding-bottom:10px;" > < b > Google Pixel 10 Pro XL 1TB: $500 Up…" at bounding box center [130, 223] width 197 height 97
type textarea "</ul>"
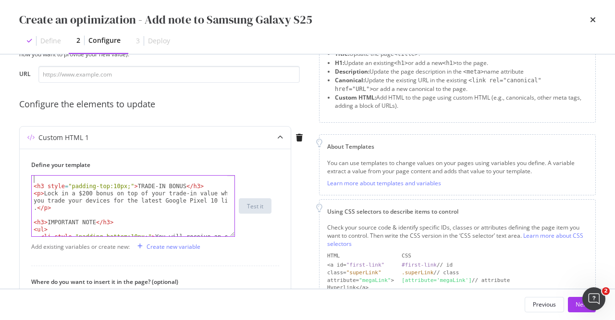
scroll to position [0, 0]
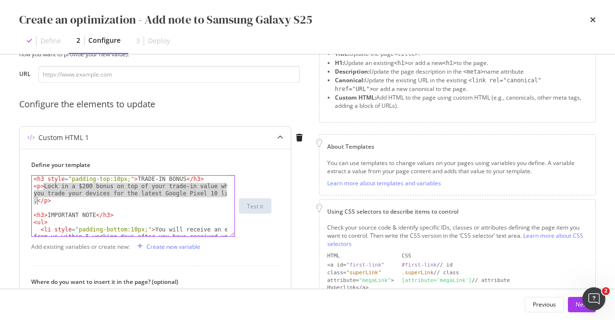
drag, startPoint x: 43, startPoint y: 187, endPoint x: 36, endPoint y: 201, distance: 16.3
click at [36, 201] on div "< h3 style = "padding-top:10px;" > TRADE-IN BONUS </ h3 > < p > Lock in a $200 …" at bounding box center [130, 220] width 197 height 90
paste textarea "300 bonus on top of your trade-in value when you trade your devices for the lat…"
type textarea "<p>Lock in a $300 bonus on top of your trade-in value when you trade your devic…"
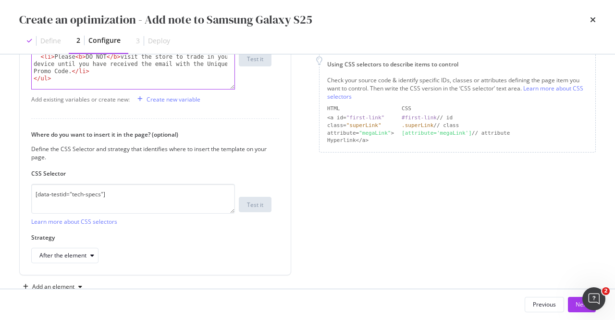
scroll to position [219, 0]
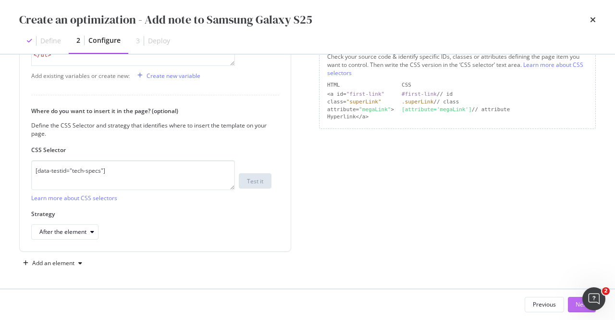
click at [572, 301] on button "Next" at bounding box center [582, 304] width 28 height 15
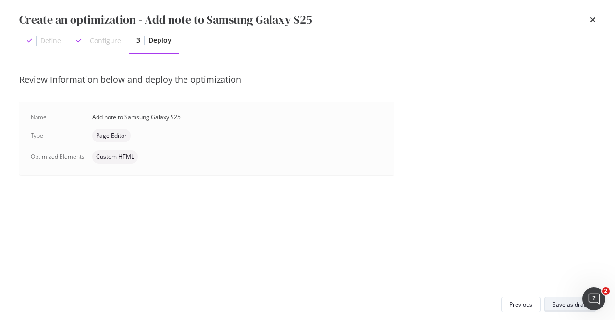
click at [570, 306] on div "Save as draft" at bounding box center [570, 304] width 35 height 8
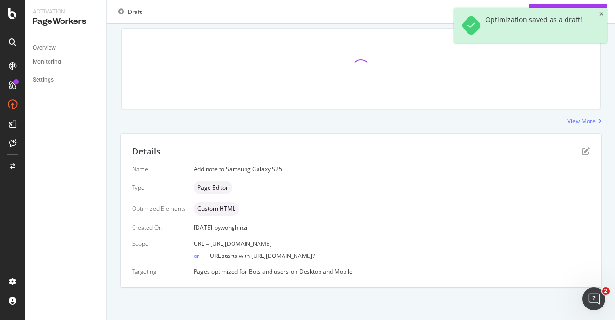
scroll to position [81, 0]
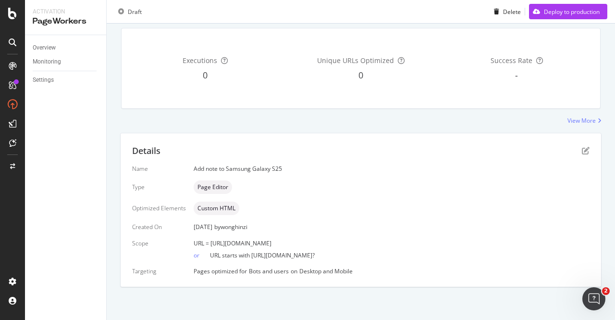
drag, startPoint x: 412, startPoint y: 243, endPoint x: 209, endPoint y: 241, distance: 203.3
click at [209, 241] on div "URL = [URL][DOMAIN_NAME]" at bounding box center [392, 243] width 396 height 8
copy span "https://shop.singtel.com/accessories/rrp-products/samsung-galaxy-s25"
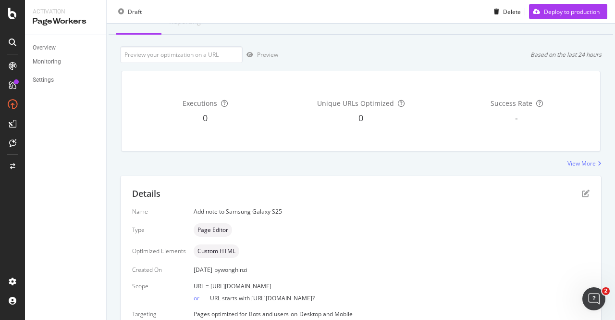
scroll to position [0, 0]
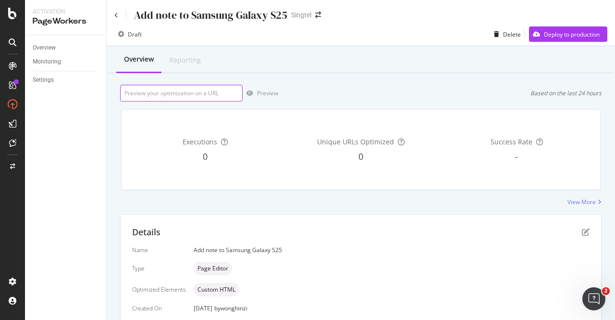
click at [184, 93] on input "url" at bounding box center [181, 93] width 123 height 17
paste input "https://shop.singtel.com/accessories/rrp-products/samsung-galaxy-s25"
type input "https://shop.singtel.com/accessories/rrp-products/samsung-galaxy-s25"
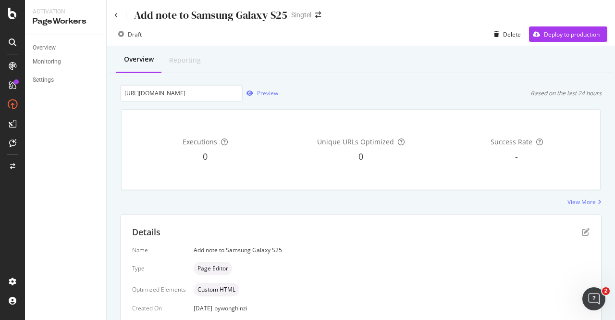
click at [272, 98] on div "Preview" at bounding box center [261, 93] width 36 height 14
click at [116, 13] on icon at bounding box center [116, 15] width 4 height 6
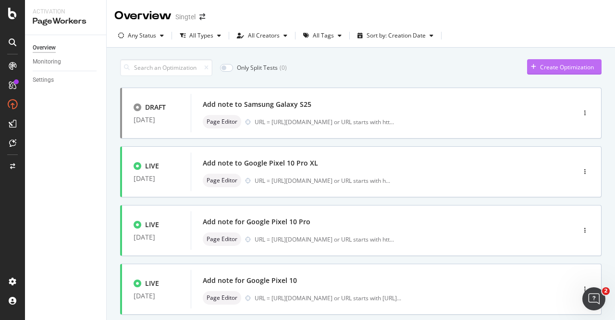
click at [550, 66] on div "Create Optimization" at bounding box center [567, 67] width 54 height 8
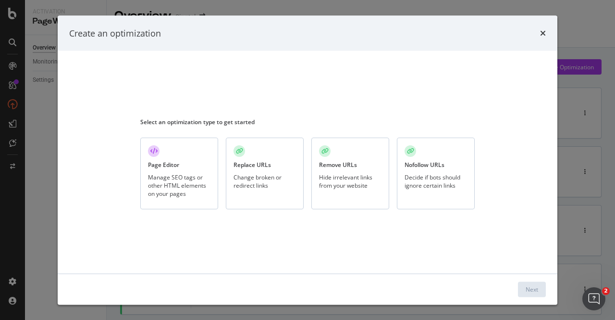
click at [194, 183] on div "Manage SEO tags or other HTML elements on your pages" at bounding box center [179, 185] width 62 height 25
click at [531, 288] on div "Next" at bounding box center [532, 288] width 12 height 8
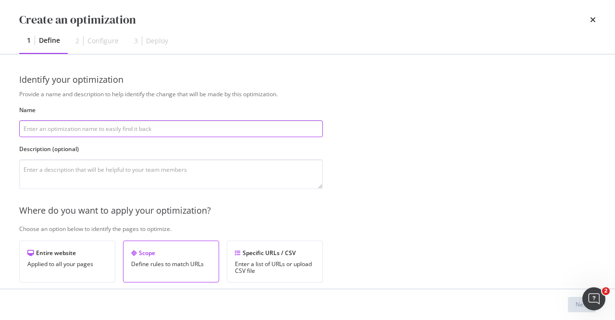
paste input "Add note to"
type input "Add note to"
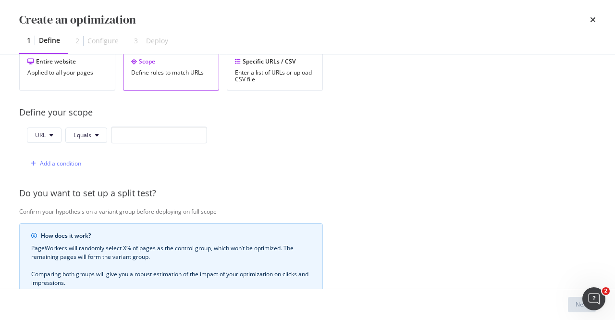
scroll to position [192, 0]
click at [149, 135] on input "modal" at bounding box center [159, 133] width 96 height 17
paste input "https://shop.singtel.com/accessories/rrp-products/samsung-galaxy-s25-plus"
type input "https://shop.singtel.com/accessories/rrp-products/samsung-galaxy-s25-plus"
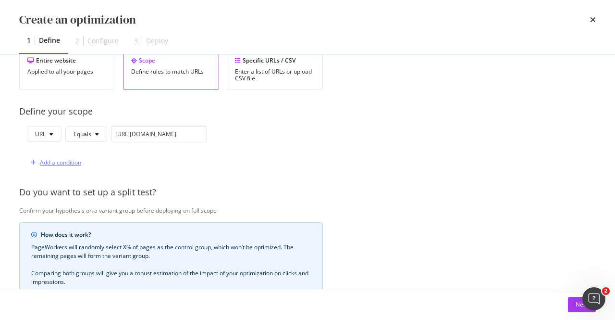
scroll to position [0, 0]
click at [72, 161] on div "Add a condition" at bounding box center [60, 162] width 41 height 8
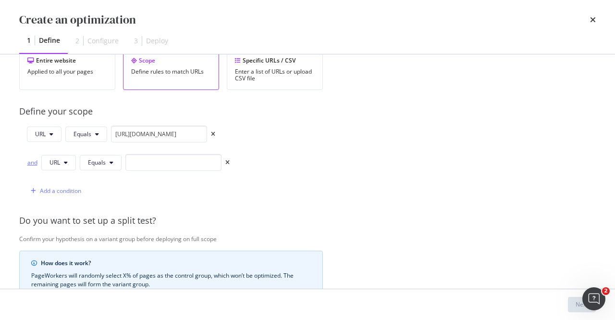
click at [35, 158] on div "and" at bounding box center [32, 162] width 11 height 8
click at [117, 155] on button "Equals" at bounding box center [101, 162] width 42 height 15
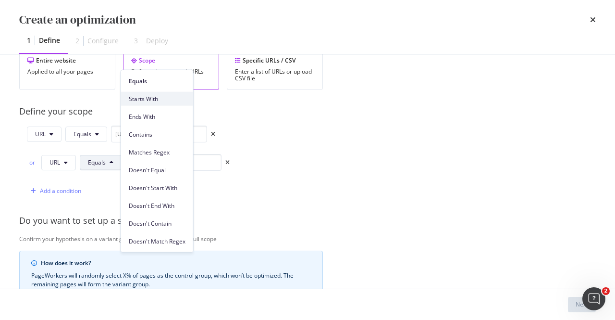
click at [155, 97] on span "Starts With" at bounding box center [157, 98] width 57 height 9
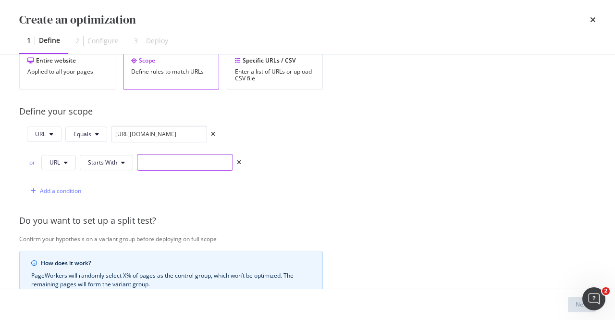
click at [175, 160] on input "modal" at bounding box center [185, 162] width 96 height 17
paste input "https://shop.singtel.com/accessories/rrp-products/samsung-galaxy-s25-plus"
type input "https://shop.singtel.com/accessories/rrp-products/samsung-galaxy-s25-plus?"
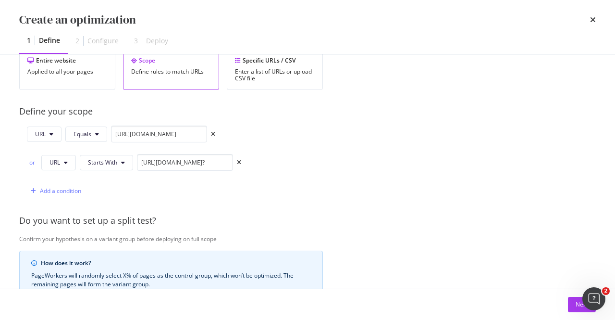
click at [357, 122] on div "Provide a name and description to help identify the change that will be made by…" at bounding box center [307, 171] width 577 height 547
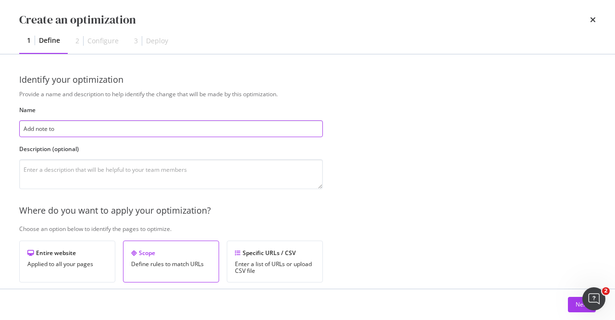
click at [137, 131] on input "Add note to" at bounding box center [171, 128] width 304 height 17
paste input "Samsung Galaxy S25 Plus"
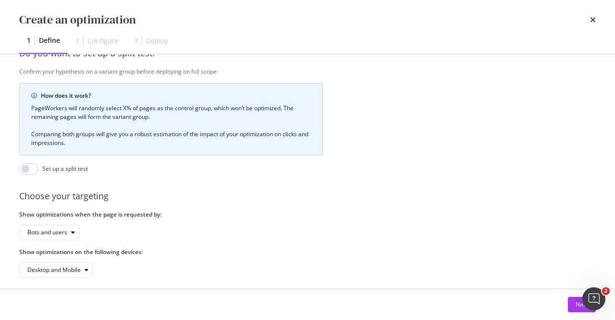
scroll to position [372, 0]
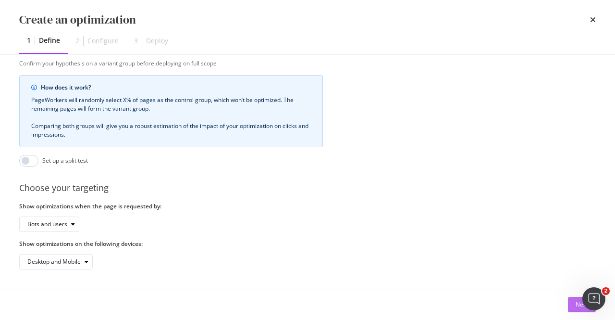
type input "Add note to Samsung Galaxy S25 Plus RRP"
click at [576, 308] on div "Next" at bounding box center [582, 304] width 12 height 8
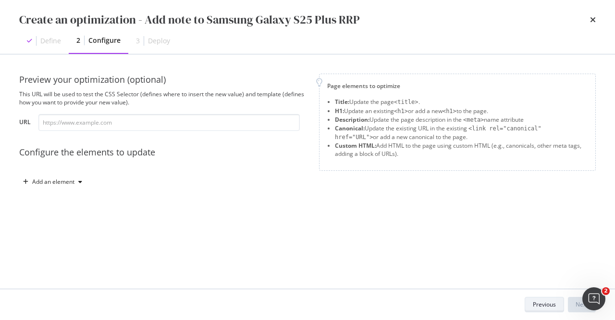
scroll to position [0, 0]
click at [65, 183] on div "Add an element" at bounding box center [53, 182] width 42 height 6
click at [63, 264] on div "Custom HTML" at bounding box center [64, 263] width 38 height 8
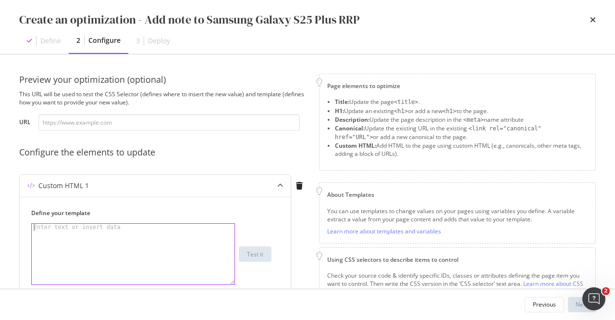
click at [105, 235] on div "modal" at bounding box center [134, 260] width 204 height 75
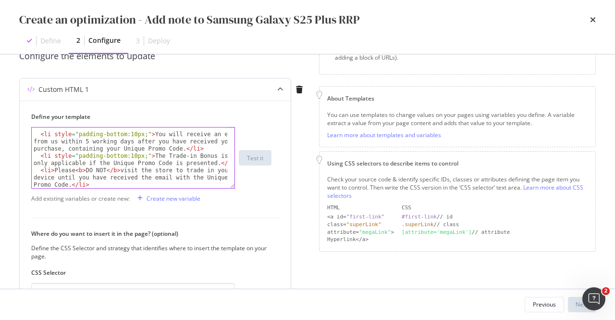
scroll to position [219, 0]
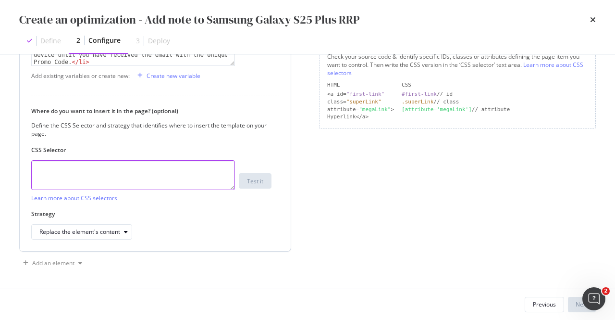
click at [147, 170] on textarea "modal" at bounding box center [133, 175] width 204 height 30
paste textarea "[data-testid="tech-specs"]"
type textarea "[data-testid="tech-specs"]"
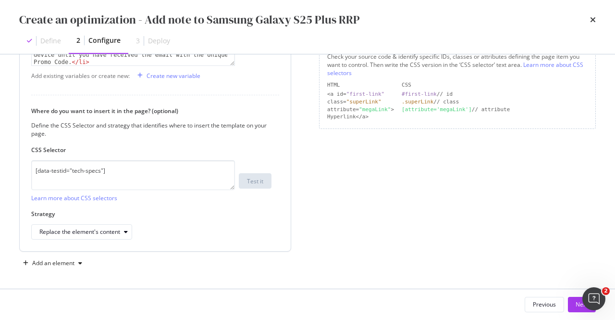
click at [106, 221] on div "Strategy Replace the element's content" at bounding box center [151, 225] width 240 height 30
click at [110, 231] on div "Replace the element's content" at bounding box center [79, 232] width 81 height 6
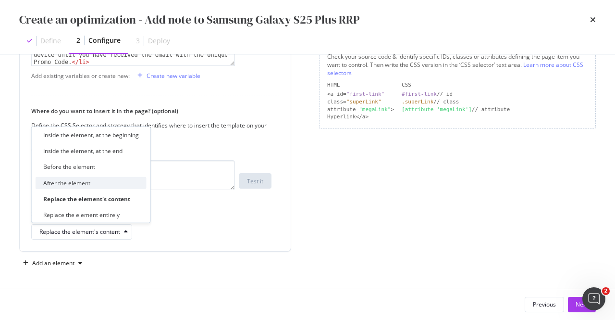
click at [96, 179] on div "After the element" at bounding box center [91, 182] width 111 height 12
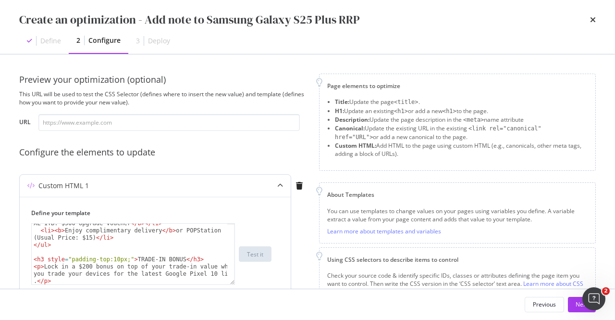
scroll to position [0, 0]
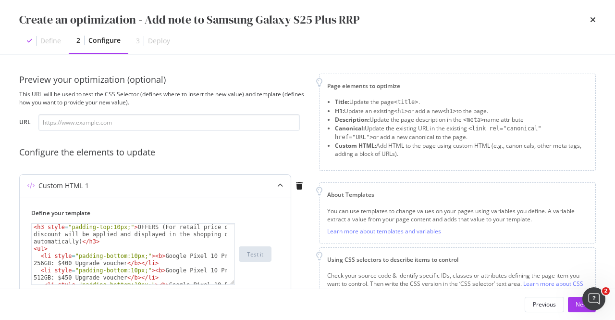
click at [34, 227] on div "< h3 style = "padding-top:10px;" > OFFERS (For retail price only, discount will…" at bounding box center [130, 271] width 197 height 97
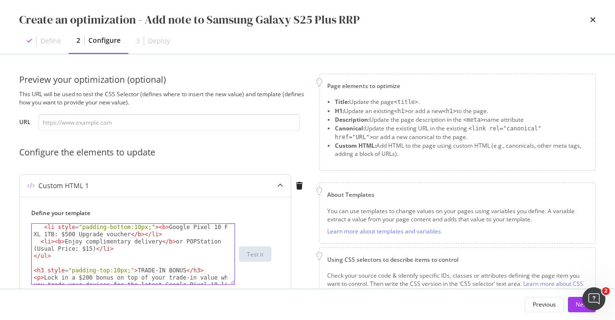
scroll to position [58, 0]
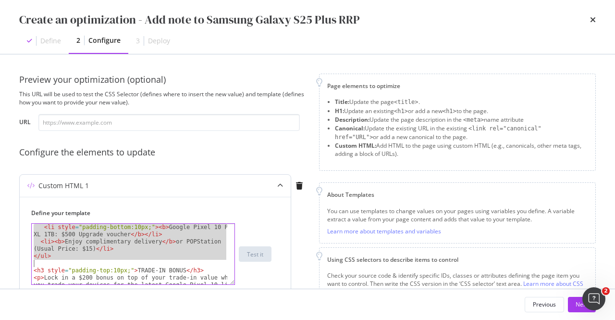
click at [86, 259] on div "< li style = "padding-bottom:10px;" > < b > Google Pixel 10 Pro XL 1TB: $500 Up…" at bounding box center [130, 271] width 197 height 97
type textarea "</ul>"
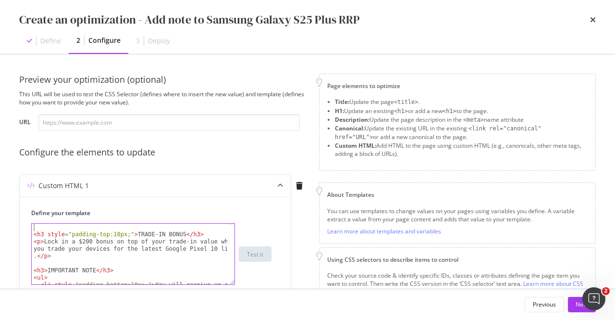
scroll to position [0, 0]
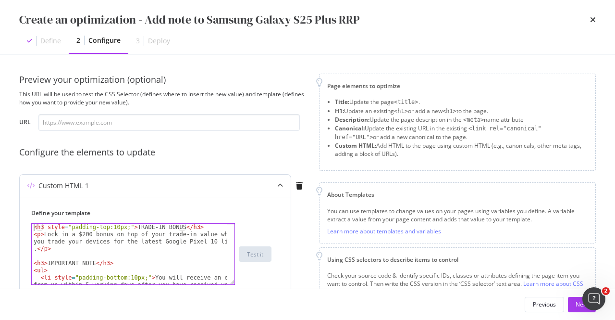
click at [43, 235] on div "< h3 style = "padding-top:10px;" > TRADE-IN BONUS </ h3 > < p > Lock in a $200 …" at bounding box center [130, 268] width 197 height 90
click at [37, 248] on div "< h3 style = "padding-top:10px;" > TRADE-IN BONUS </ h3 > < p > Lock in a $200 …" at bounding box center [130, 268] width 197 height 90
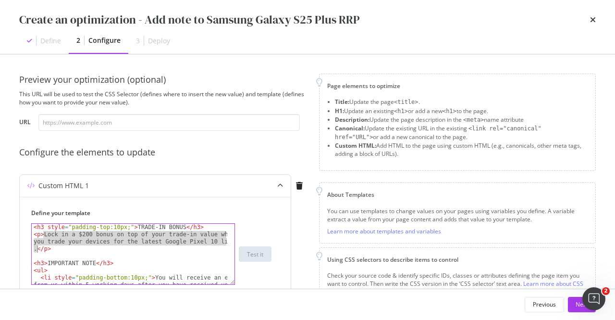
paste textarea "300 bonus on top of your trade-in value when you trade your devices for the lat…"
type textarea "<p>Lock in a $300 bonus on top of your trade-in value when you trade your devic…"
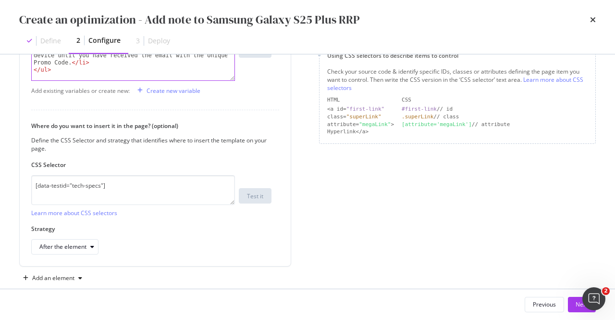
scroll to position [219, 0]
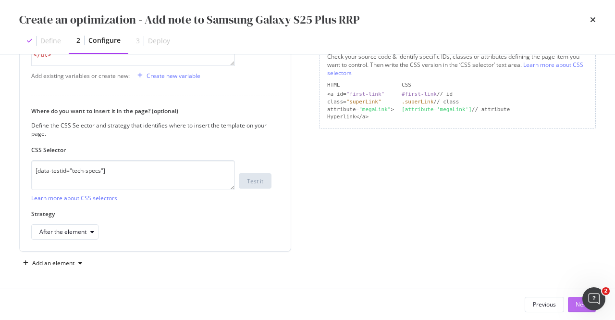
click at [573, 305] on button "Next" at bounding box center [582, 304] width 28 height 15
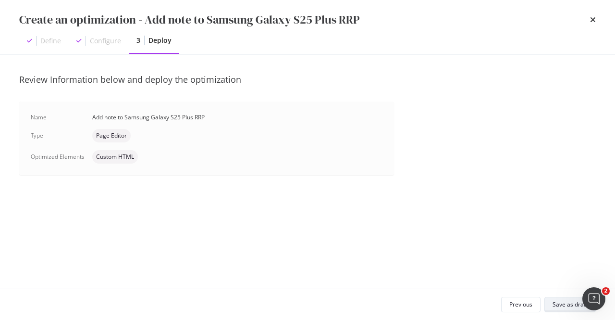
click at [566, 304] on div "Save as draft" at bounding box center [570, 304] width 35 height 8
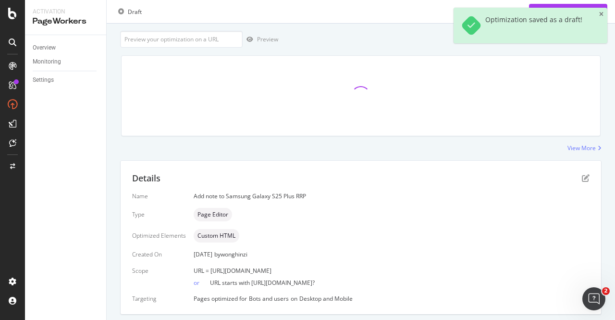
scroll to position [81, 0]
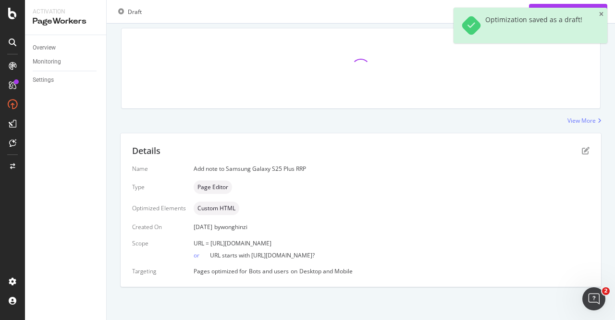
drag, startPoint x: 432, startPoint y: 242, endPoint x: 208, endPoint y: 242, distance: 223.9
click at [208, 242] on div "URL = https://shop.singtel.com/accessories/rrp-products/samsung-galaxy-s25-plus" at bounding box center [392, 243] width 396 height 8
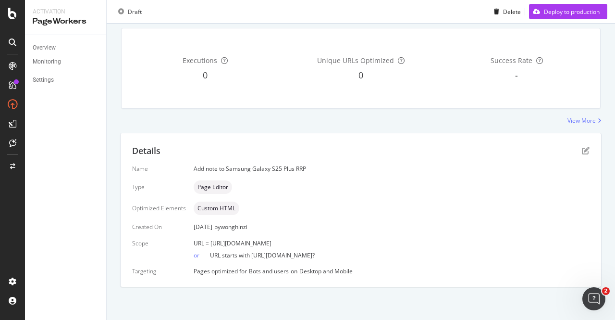
copy span "https://shop.singtel.com/accessories/rrp-products/samsung-galaxy-s25-plus"
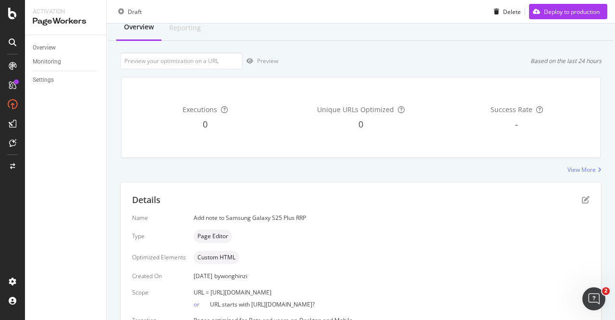
scroll to position [0, 0]
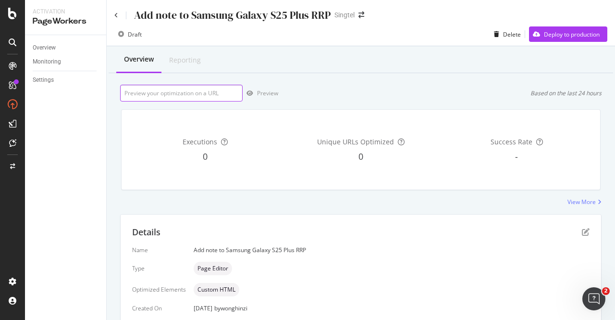
click at [208, 94] on input "url" at bounding box center [181, 93] width 123 height 17
paste input "https://shop.singtel.com/accessories/rrp-products/samsung-galaxy-s25-plus"
type input "https://shop.singtel.com/accessories/rrp-products/samsung-galaxy-s25-plus"
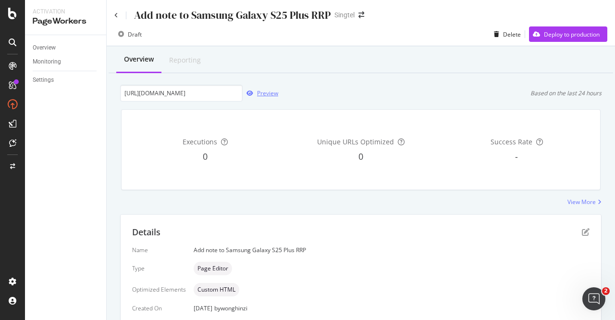
click at [271, 92] on div "Preview" at bounding box center [267, 93] width 21 height 8
click at [113, 14] on div "Add note to Samsung Galaxy S25 Plus RRP Singtel" at bounding box center [361, 11] width 508 height 23
click at [116, 15] on icon at bounding box center [116, 15] width 4 height 6
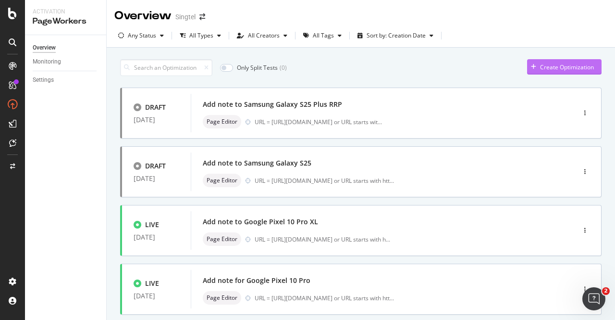
click at [560, 67] on div "Create Optimization" at bounding box center [567, 67] width 54 height 8
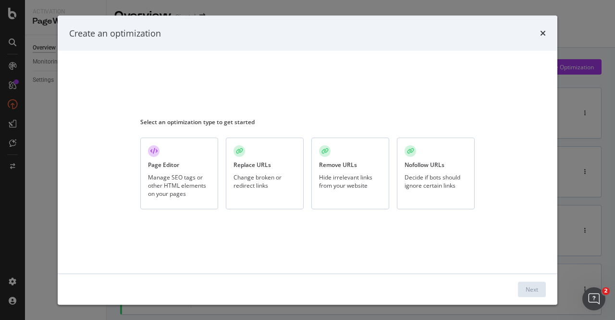
click at [175, 185] on div "Manage SEO tags or other HTML elements on your pages" at bounding box center [179, 185] width 62 height 25
click at [532, 286] on div "Next" at bounding box center [532, 288] width 12 height 8
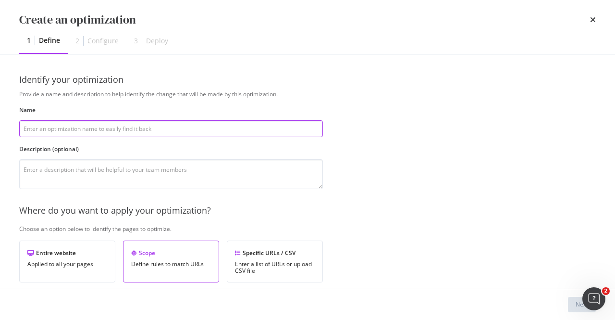
click at [166, 129] on input "modal" at bounding box center [171, 128] width 304 height 17
paste input "Add note to"
paste input "Samsung Galaxy S25 Ultra"
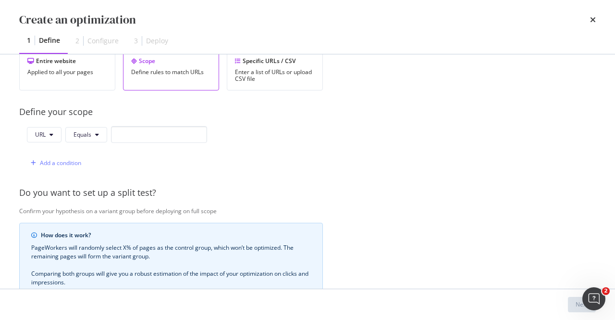
scroll to position [192, 0]
type input "Add note to Samsung Galaxy S25 Ultra"
click at [179, 134] on input "modal" at bounding box center [159, 133] width 96 height 17
paste input "https://shop.singtel.com/accessories/rrp-products/samsung-galaxy-s25-ultra"
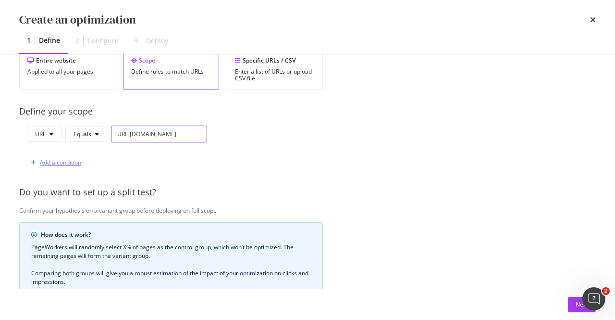
type input "https://shop.singtel.com/accessories/rrp-products/samsung-galaxy-s25-ultra"
click at [49, 162] on div "Add a condition" at bounding box center [60, 162] width 41 height 8
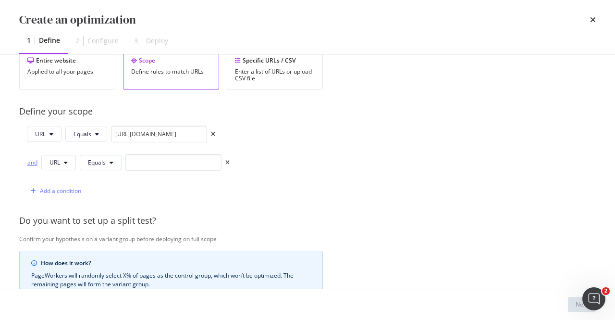
click at [31, 159] on div "and" at bounding box center [32, 162] width 11 height 8
click at [103, 161] on span "Equals" at bounding box center [97, 162] width 18 height 8
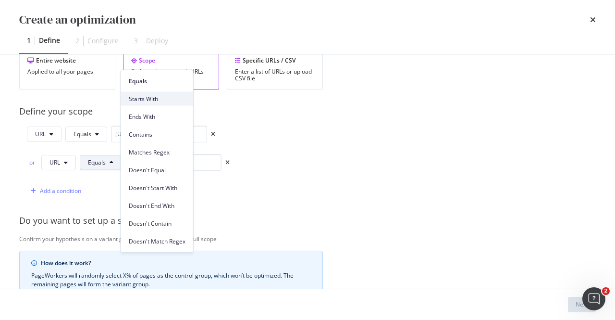
click at [158, 101] on span "Starts With" at bounding box center [157, 98] width 57 height 9
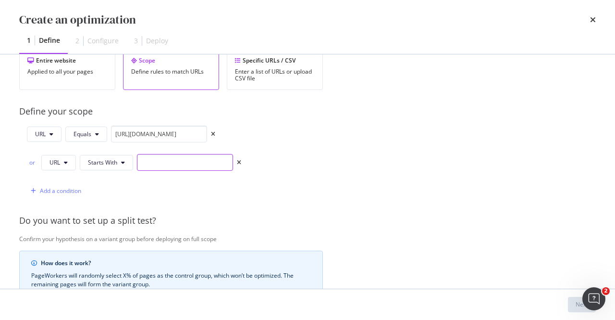
click at [177, 161] on input "modal" at bounding box center [185, 162] width 96 height 17
paste input "https://shop.singtel.com/accessories/rrp-products/samsung-galaxy-s25-ultra"
type input "https://shop.singtel.com/accessories/rrp-products/samsung-galaxy-s25-ultra?"
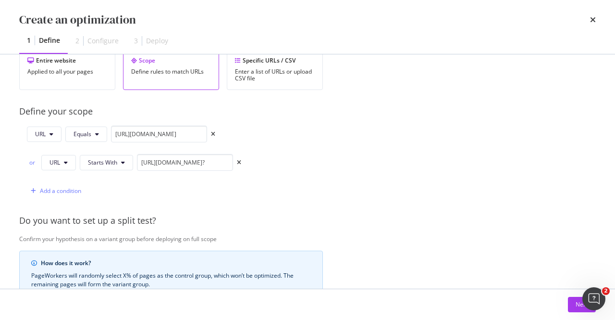
click at [357, 145] on div "Provide a name and description to help identify the change that will be made by…" at bounding box center [307, 171] width 577 height 547
click at [576, 300] on div "Next" at bounding box center [582, 304] width 12 height 8
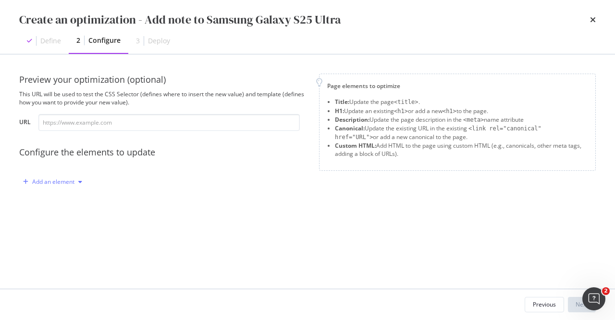
click at [71, 176] on div "Add an element" at bounding box center [52, 181] width 67 height 14
click at [70, 265] on div "Custom HTML" at bounding box center [64, 263] width 38 height 8
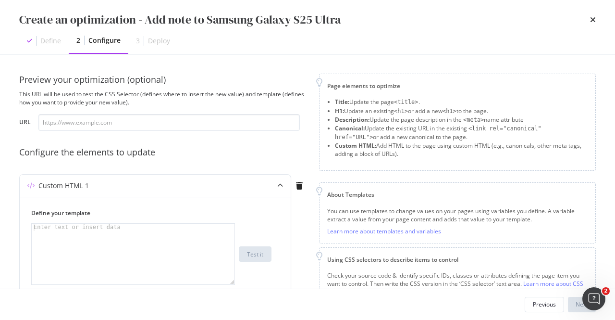
scroll to position [96, 0]
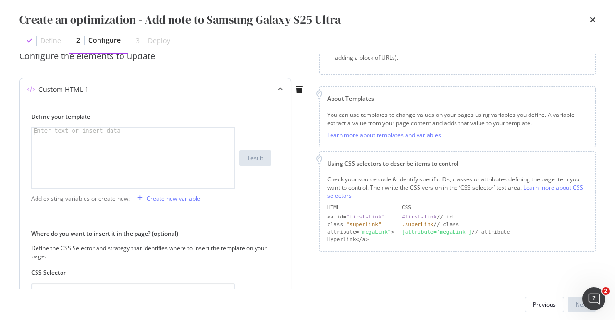
click at [168, 147] on div "modal" at bounding box center [134, 164] width 204 height 75
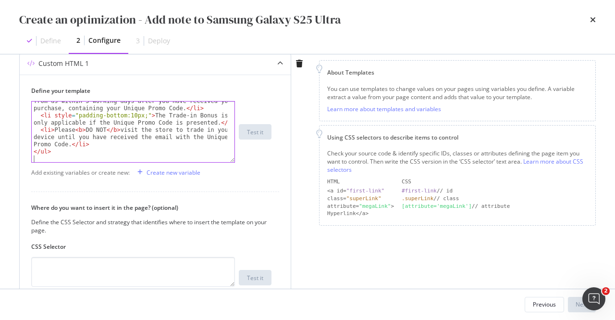
scroll to position [192, 0]
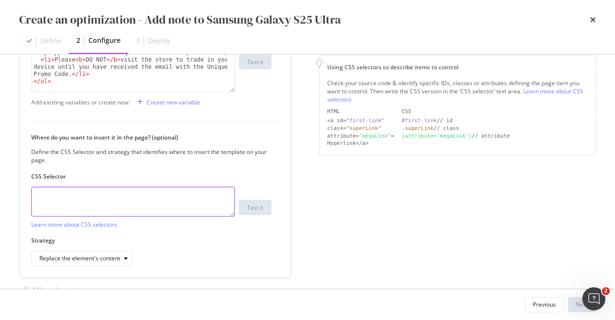
click at [106, 195] on textarea "modal" at bounding box center [133, 201] width 204 height 30
paste textarea "[data-testid="tech-specs"]"
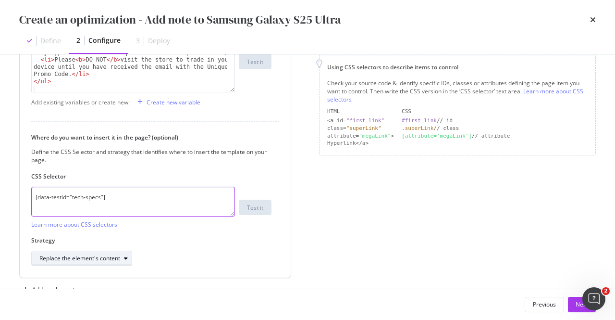
type textarea "[data-testid="tech-specs"]"
click at [122, 256] on div "modal" at bounding box center [126, 258] width 12 height 6
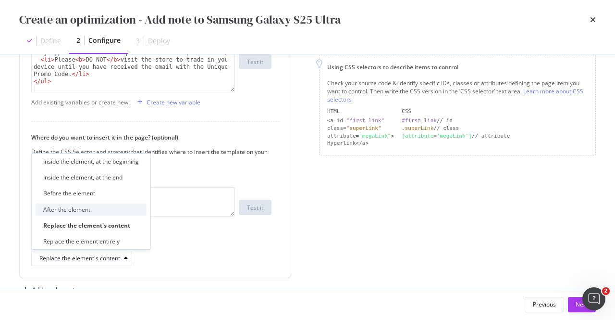
click at [96, 205] on div "After the element" at bounding box center [91, 209] width 111 height 12
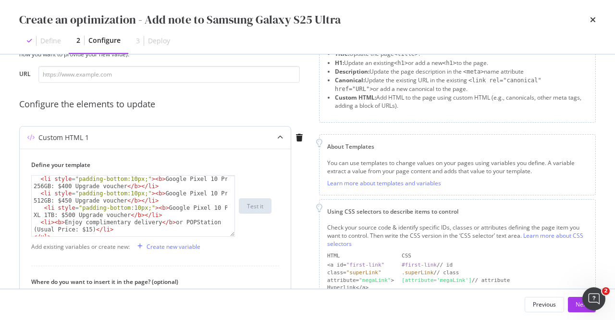
scroll to position [29, 0]
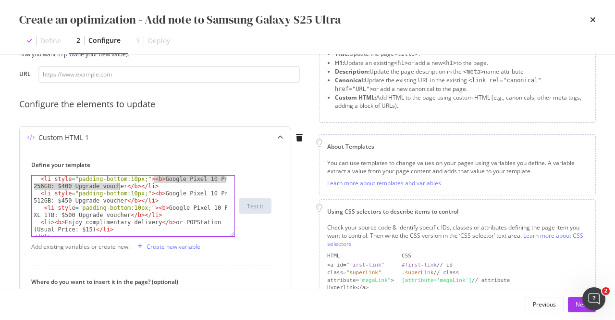
drag, startPoint x: 153, startPoint y: 179, endPoint x: 119, endPoint y: 185, distance: 34.6
click at [119, 185] on div "< li style = "padding-bottom:10px;" > < b > Google Pixel 10 Pro XL 256GB: $400 …" at bounding box center [130, 216] width 197 height 83
paste textarea "Samsung Galaxy S25 Ultra 256GB: $300 OFF FULL PRICE"
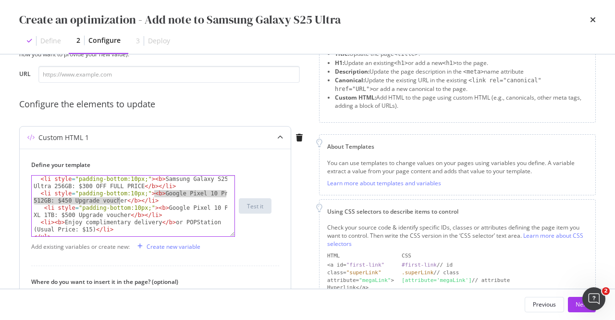
drag, startPoint x: 154, startPoint y: 193, endPoint x: 119, endPoint y: 203, distance: 36.2
click at [119, 203] on div "< li style = "padding-bottom:10px;" > < b > Samsung Galaxy S25 Ultra 256GB: $30…" at bounding box center [130, 216] width 197 height 83
paste textarea "Samsung Galaxy S25 Ultra 512GB: $300 OFF FULL PRICE"
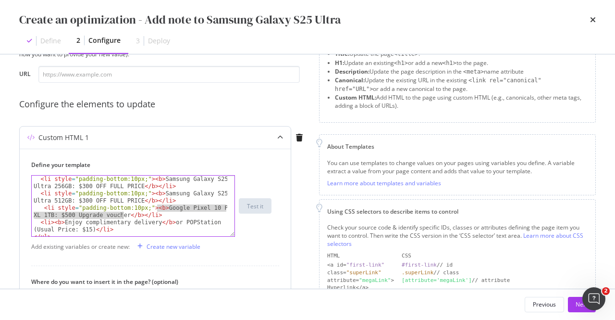
drag, startPoint x: 156, startPoint y: 208, endPoint x: 122, endPoint y: 216, distance: 35.1
click at [122, 216] on div "< li style = "padding-bottom:10px;" > < b > Samsung Galaxy S25 Ultra 256GB: $30…" at bounding box center [130, 216] width 197 height 83
paste textarea "Samsung Galaxy S25 Ultra 1TB: $300 OFF FULL PRICE"
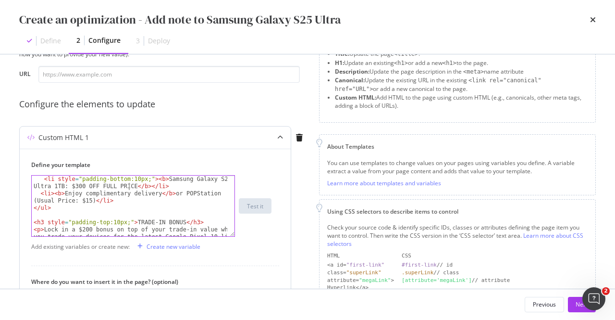
scroll to position [86, 0]
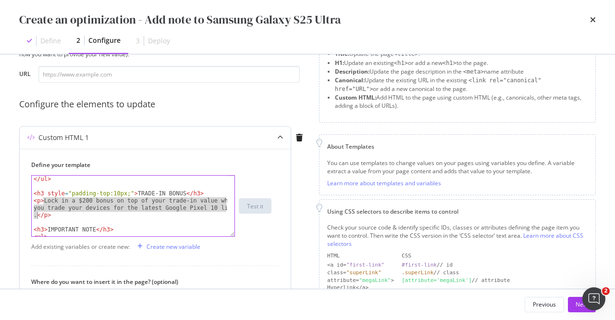
drag, startPoint x: 43, startPoint y: 199, endPoint x: 36, endPoint y: 212, distance: 14.8
click at [36, 212] on div "</ ul > < h3 style = "padding-top:10px;" > TRADE-IN BONUS </ h3 > < p > Lock in…" at bounding box center [130, 220] width 197 height 90
paste textarea "300 bonus on top of your trade-in value when you trade your devices for the lat…"
type textarea "<p>Lock in a $300 bonus on top of your trade-in value when you trade your devic…"
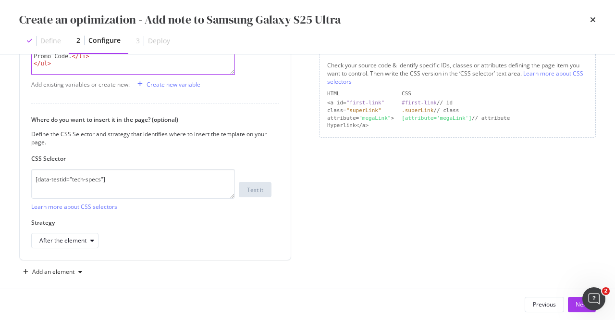
scroll to position [219, 0]
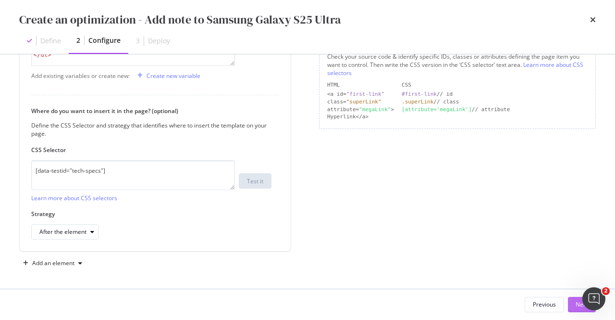
click at [577, 302] on div "Next" at bounding box center [582, 304] width 12 height 8
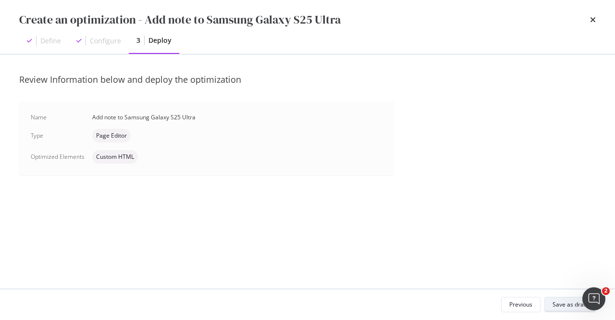
scroll to position [0, 0]
click at [572, 303] on div "Save as draft" at bounding box center [570, 304] width 35 height 8
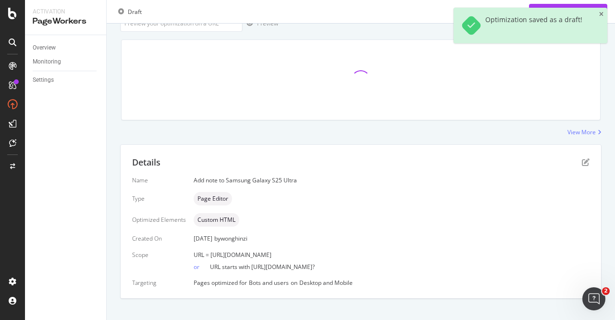
scroll to position [81, 0]
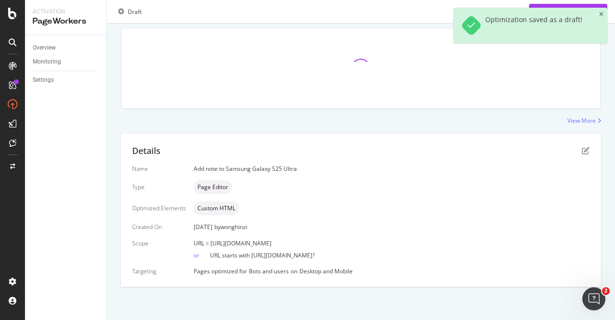
drag, startPoint x: 418, startPoint y: 244, endPoint x: 210, endPoint y: 244, distance: 208.1
click at [210, 244] on div "URL = https://shop.singtel.com/accessories/rrp-products/samsung-galaxy-s25-ultra" at bounding box center [392, 243] width 396 height 8
copy span "https://shop.singtel.com/accessories/rrp-products/samsung-galaxy-s25-ultra"
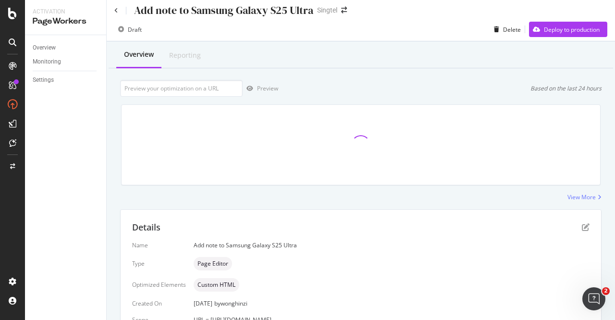
scroll to position [0, 0]
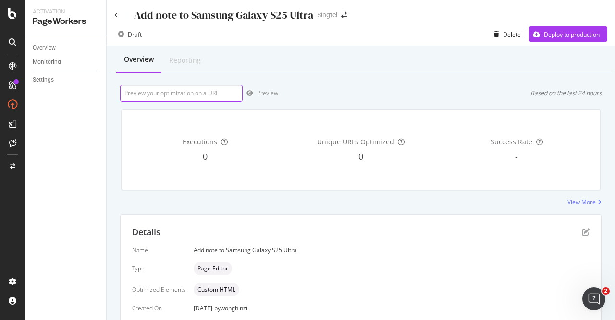
click at [194, 93] on input "url" at bounding box center [181, 93] width 123 height 17
paste input "https://shop.singtel.com/accessories/rrp-products/samsung-galaxy-s25-ultra"
type input "https://shop.singtel.com/accessories/rrp-products/samsung-galaxy-s25-ultra"
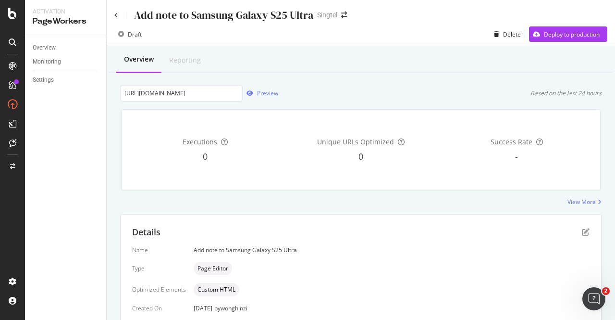
click at [273, 92] on div "Preview" at bounding box center [267, 93] width 21 height 8
click at [116, 17] on icon at bounding box center [116, 15] width 4 height 6
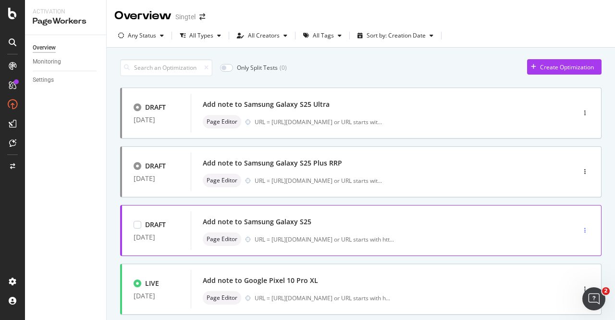
click at [581, 232] on div "button" at bounding box center [585, 230] width 9 height 6
click at [269, 222] on div "Add note to Samsung Galaxy S25" at bounding box center [257, 222] width 109 height 10
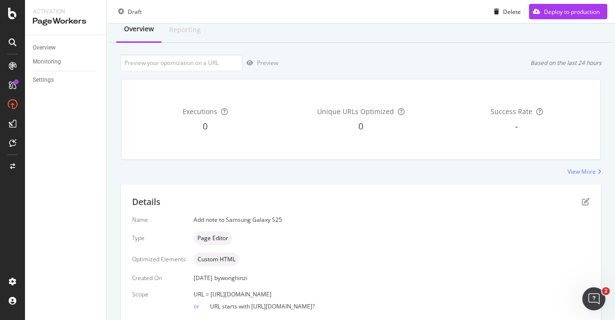
scroll to position [81, 0]
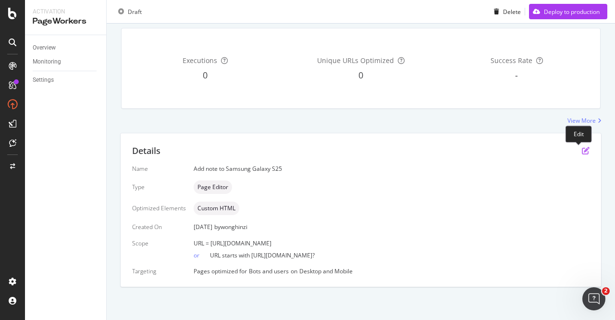
click at [582, 151] on icon "pen-to-square" at bounding box center [586, 151] width 8 height 8
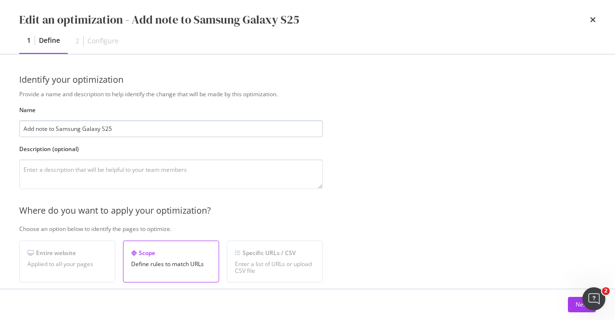
click at [307, 131] on input "Add note to Samsung Galaxy S25" at bounding box center [171, 128] width 304 height 17
type input "Add note to Samsung Galaxy S25 RRP"
click at [578, 302] on div "Next" at bounding box center [582, 304] width 12 height 8
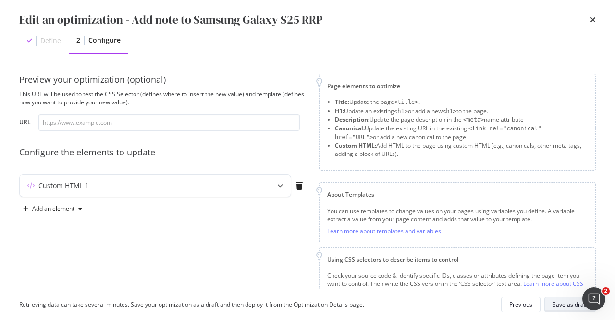
click at [573, 302] on div "Save as draft" at bounding box center [570, 304] width 35 height 8
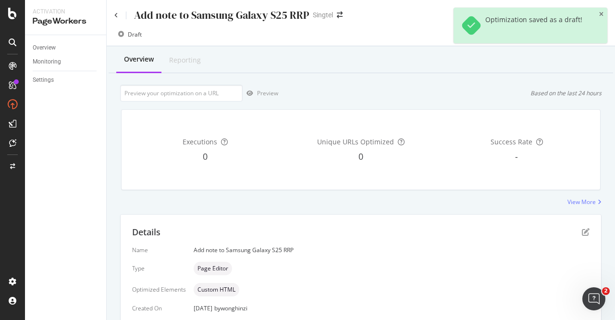
click at [112, 13] on div "Add note to Samsung Galaxy S25 RRP Singtel" at bounding box center [361, 11] width 508 height 23
click at [115, 15] on icon at bounding box center [116, 15] width 4 height 6
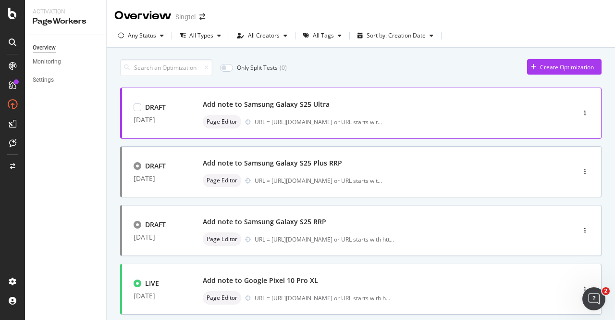
click at [488, 109] on div "Add note to Samsung Galaxy S25 Ultra" at bounding box center [369, 104] width 332 height 13
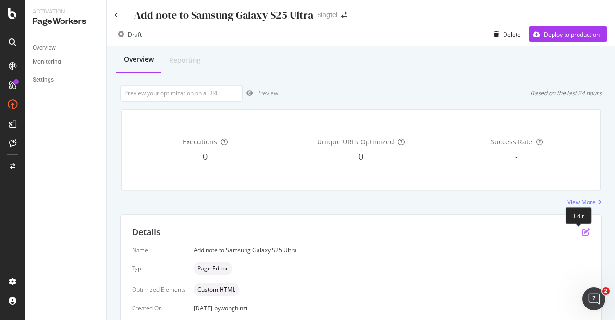
click at [582, 232] on icon "pen-to-square" at bounding box center [586, 232] width 8 height 8
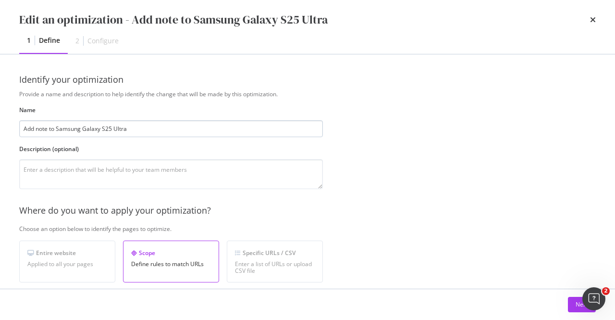
click at [240, 127] on input "Add note to Samsung Galaxy S25 Ultra" at bounding box center [171, 128] width 304 height 17
type input "Add note to Samsung Galaxy S25 Ultra RRP"
click at [580, 305] on div "Next" at bounding box center [582, 304] width 12 height 8
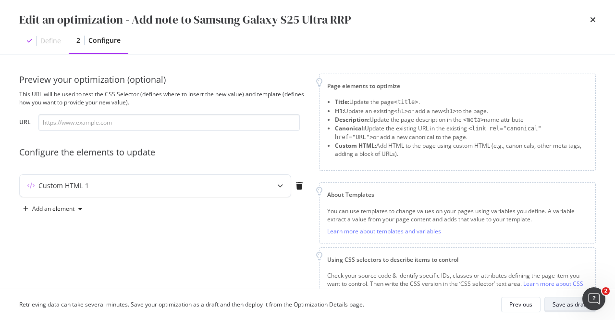
click at [572, 303] on div "Save as draft" at bounding box center [570, 304] width 35 height 8
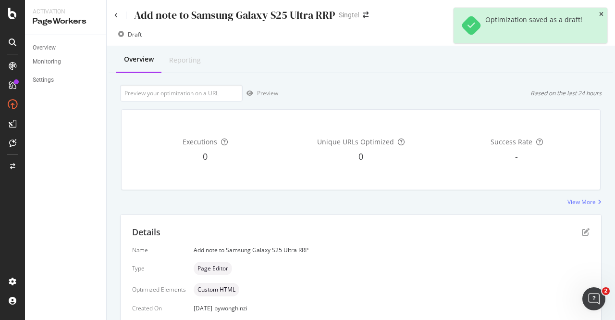
click at [602, 15] on icon "close toast" at bounding box center [601, 15] width 4 height 6
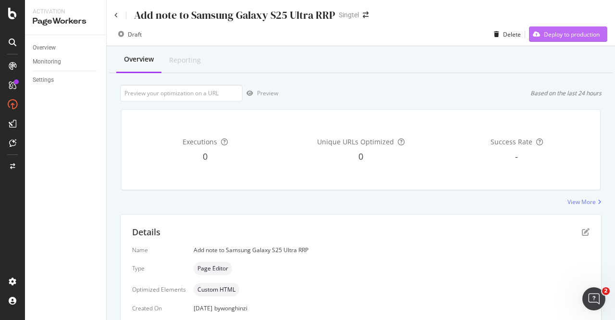
click at [547, 36] on div "Deploy to production" at bounding box center [572, 34] width 56 height 8
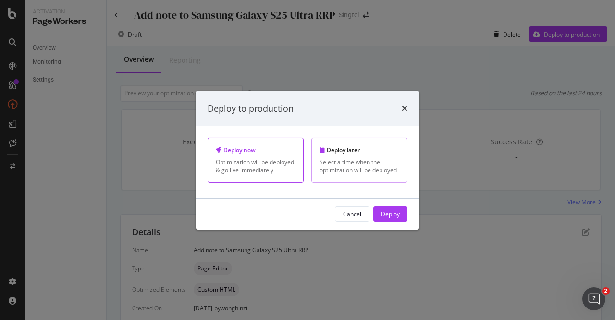
click at [362, 153] on div "Deploy later" at bounding box center [360, 150] width 80 height 8
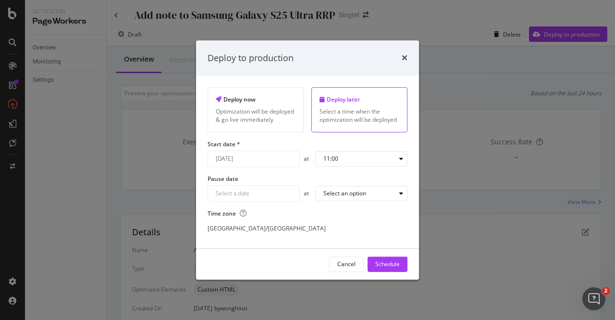
click at [294, 159] on div "September 5th 2025 Navigate forward to interact with the calendar and select a …" at bounding box center [254, 158] width 92 height 16
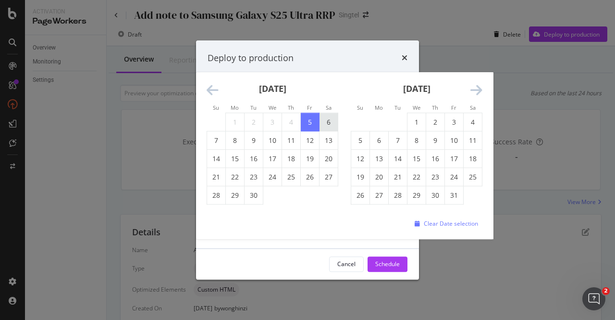
click at [333, 122] on td "6" at bounding box center [329, 122] width 19 height 18
type input "September 6th 2025"
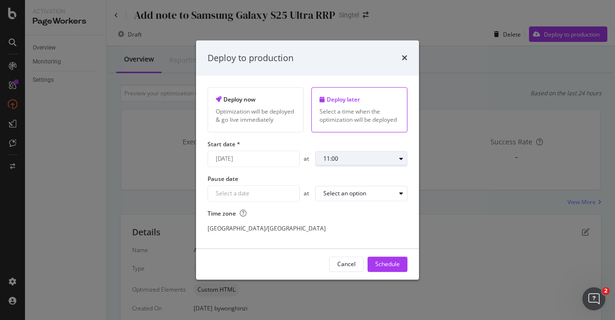
click at [358, 160] on div "11:00" at bounding box center [359, 159] width 72 height 6
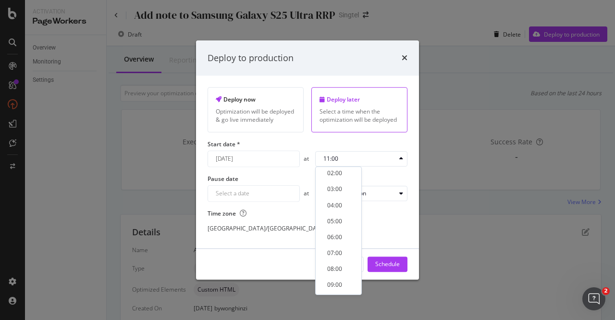
scroll to position [48, 0]
click at [343, 241] on div "07:00" at bounding box center [335, 238] width 30 height 12
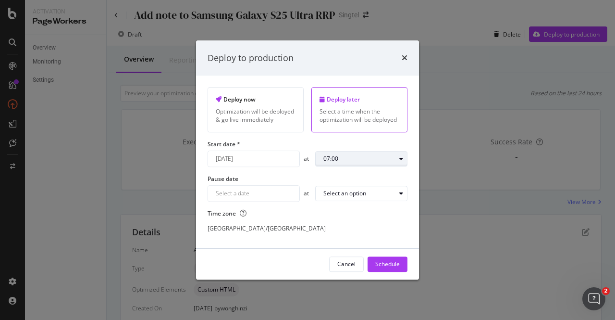
click at [335, 161] on div "07:00" at bounding box center [330, 159] width 15 height 6
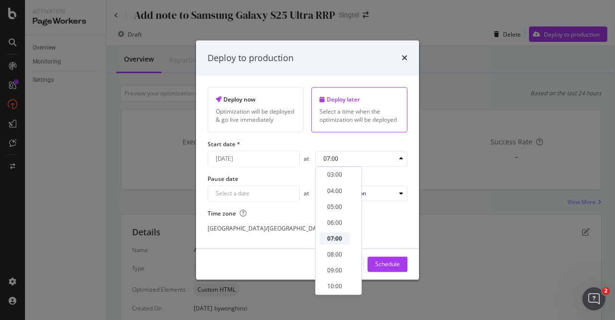
click at [341, 239] on div "07:00" at bounding box center [334, 238] width 15 height 8
click at [380, 173] on div "Deploy now Optimization will be deployed & go live immediately Deploy later Sel…" at bounding box center [308, 161] width 200 height 149
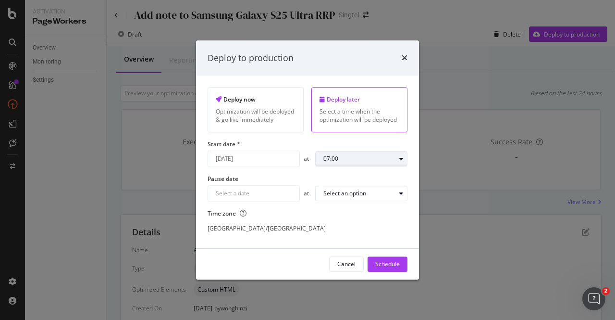
click at [355, 161] on div "07:00" at bounding box center [359, 159] width 72 height 6
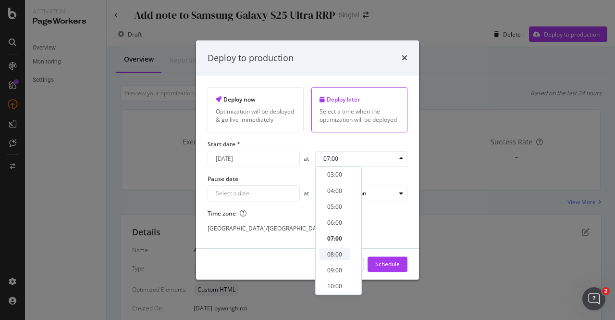
click at [339, 255] on div "08:00" at bounding box center [334, 254] width 15 height 8
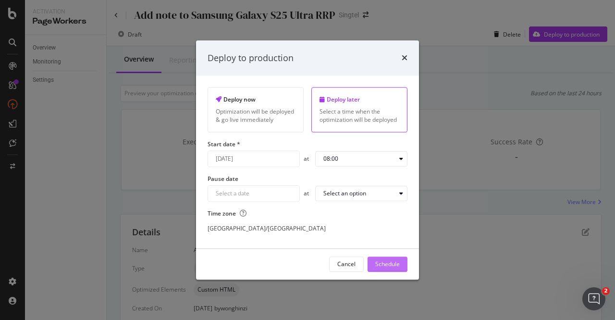
click at [400, 262] on button "Schedule" at bounding box center [388, 263] width 40 height 15
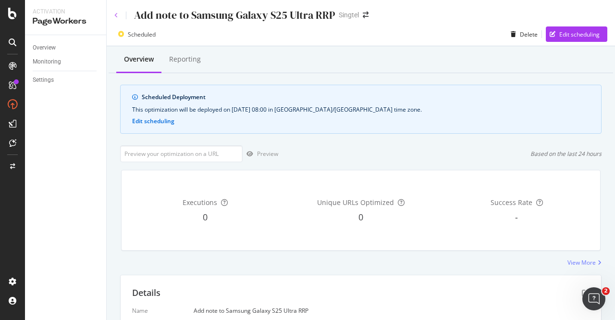
click at [115, 15] on icon at bounding box center [116, 15] width 4 height 6
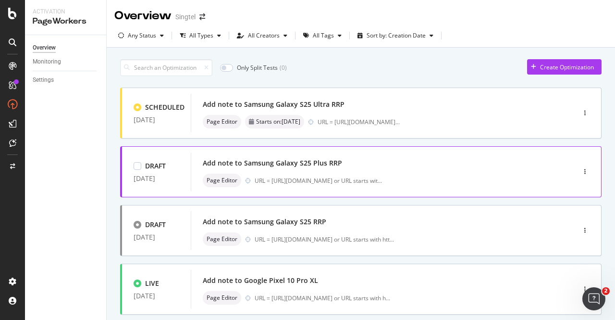
click at [257, 163] on div "Add note to Samsung Galaxy S25 Plus RRP" at bounding box center [272, 163] width 139 height 10
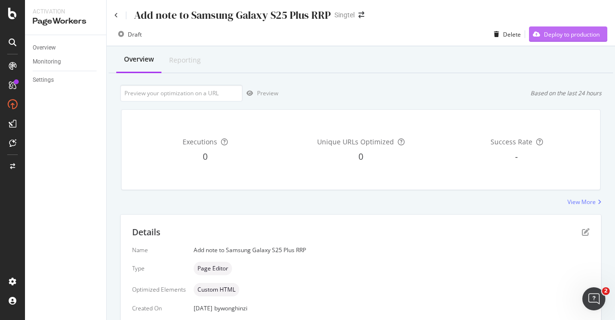
click at [546, 38] on div "Deploy to production" at bounding box center [572, 34] width 56 height 8
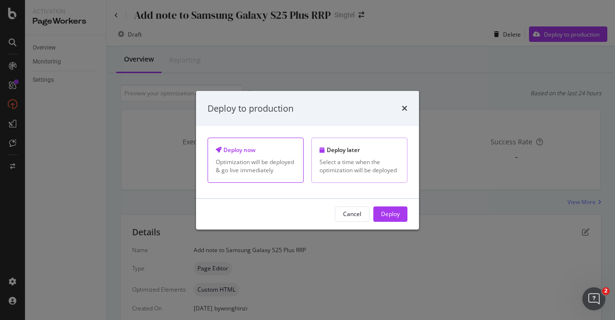
click at [367, 154] on div "Deploy later Select a time when the optimization will be deployed" at bounding box center [359, 159] width 96 height 45
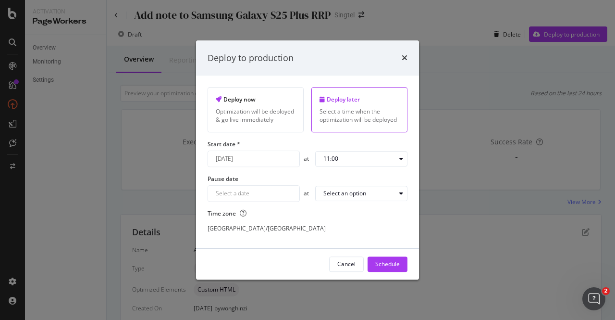
click at [288, 162] on div "September 5th 2025 Navigate forward to interact with the calendar and select a …" at bounding box center [254, 158] width 92 height 16
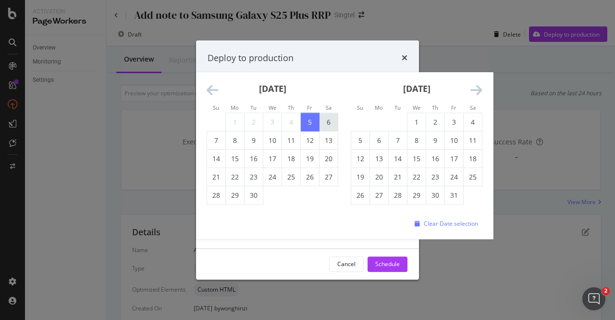
click at [330, 122] on td "6" at bounding box center [329, 122] width 19 height 18
type input "September 6th 2025"
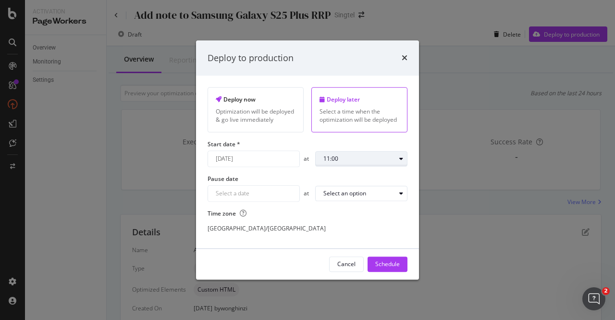
click at [378, 161] on div "11:00" at bounding box center [359, 159] width 72 height 6
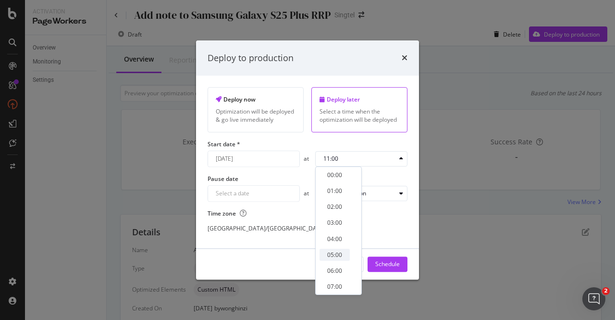
scroll to position [96, 0]
click at [329, 203] on div "08:00" at bounding box center [334, 206] width 15 height 8
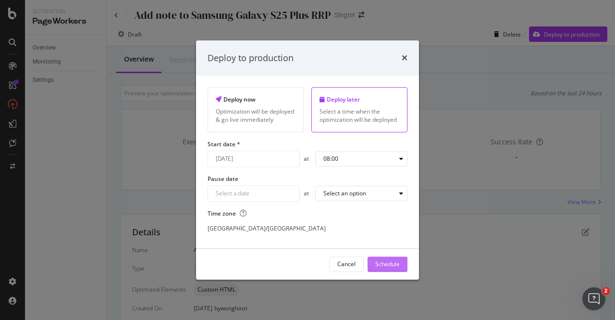
click at [394, 261] on div "Schedule" at bounding box center [387, 264] width 25 height 8
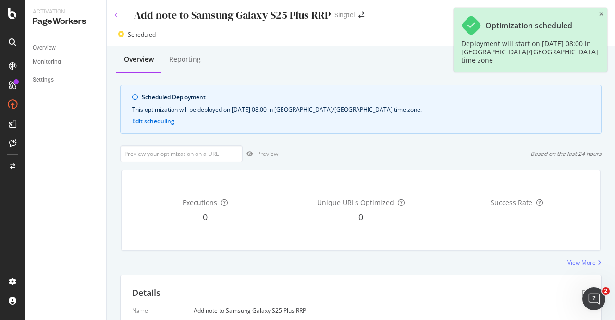
click at [116, 16] on icon at bounding box center [116, 15] width 4 height 6
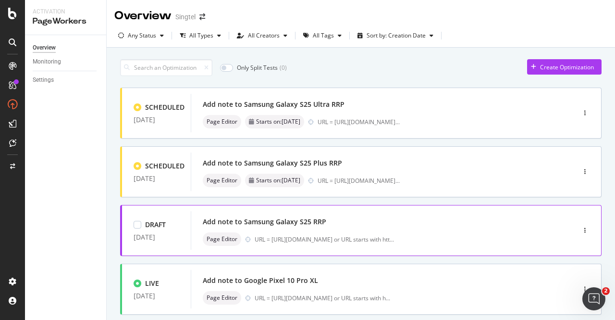
click at [326, 229] on div "Add note to Samsung Galaxy S25 RRP Page Editor URL = https://shop.singtel.com/a…" at bounding box center [369, 230] width 332 height 31
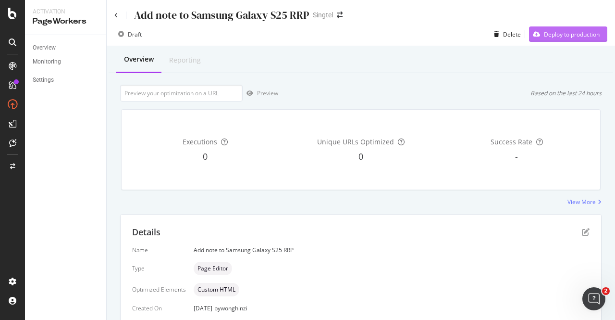
click at [560, 40] on div "Deploy to production" at bounding box center [564, 34] width 71 height 14
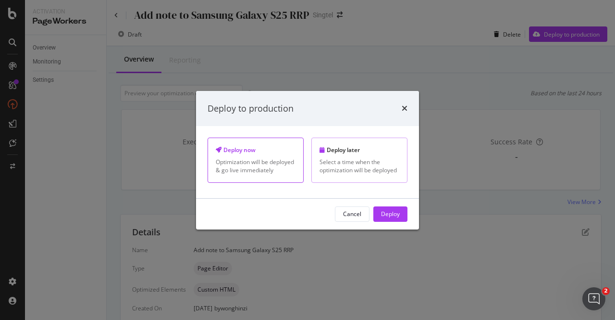
click at [384, 166] on div "Select a time when the optimization will be deployed" at bounding box center [360, 166] width 80 height 16
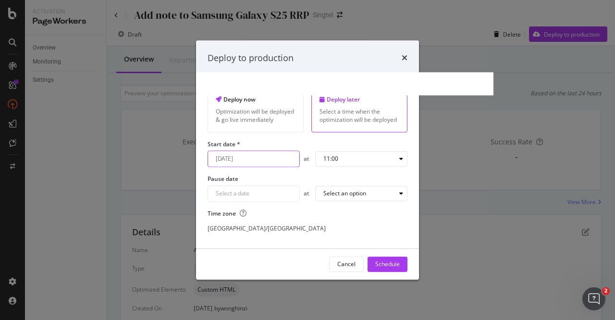
click at [261, 158] on div "September 5th 2025 Navigate forward to interact with the calendar and select a …" at bounding box center [254, 158] width 92 height 16
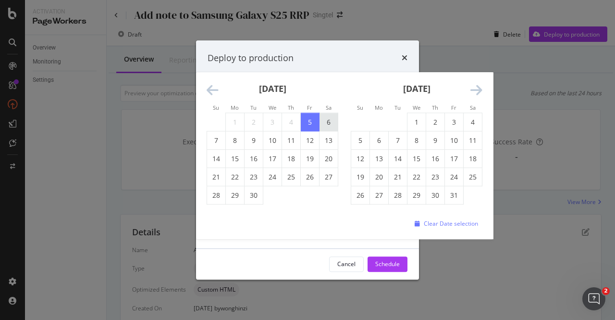
click at [329, 122] on td "6" at bounding box center [329, 122] width 19 height 18
type input "September 6th 2025"
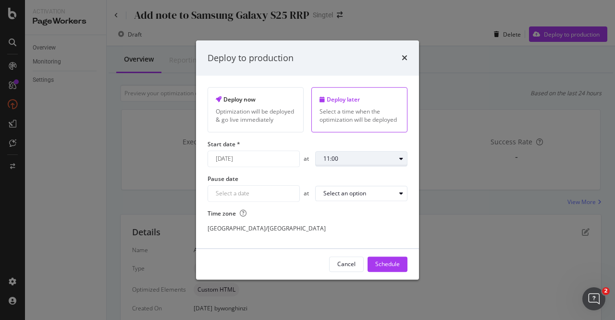
click at [353, 158] on div "11:00" at bounding box center [359, 159] width 72 height 6
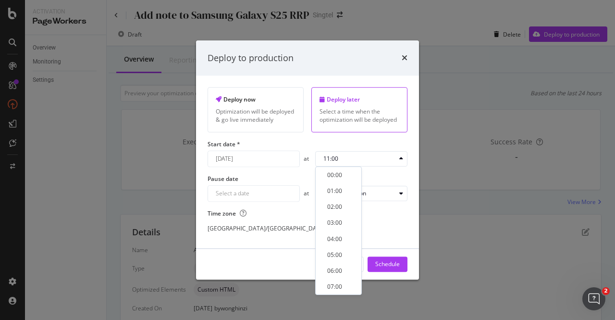
scroll to position [48, 0]
click at [335, 255] on div "08:00" at bounding box center [334, 254] width 15 height 8
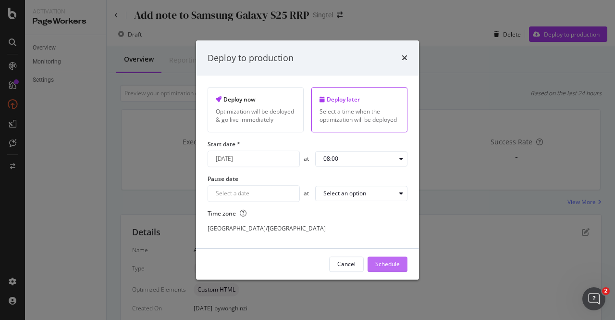
click at [395, 267] on div "Schedule" at bounding box center [387, 264] width 25 height 8
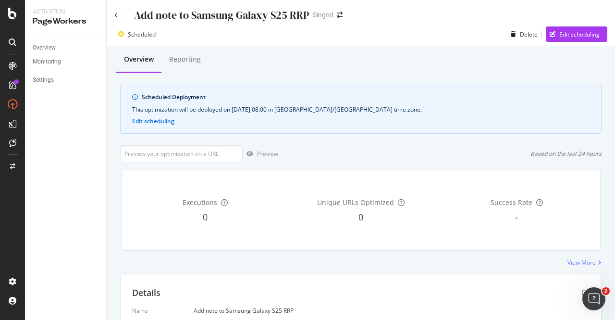
click at [119, 13] on div "Add note to Samsung Galaxy S25 RRP" at bounding box center [211, 15] width 195 height 15
click at [113, 11] on div "Add note to Samsung Galaxy S25 RRP Singtel" at bounding box center [361, 11] width 508 height 23
click at [118, 14] on div "Add note to Samsung Galaxy S25 RRP" at bounding box center [211, 15] width 195 height 15
click at [113, 13] on div "Add note to Samsung Galaxy S25 RRP Singtel" at bounding box center [361, 11] width 508 height 23
click at [116, 12] on icon at bounding box center [116, 15] width 4 height 6
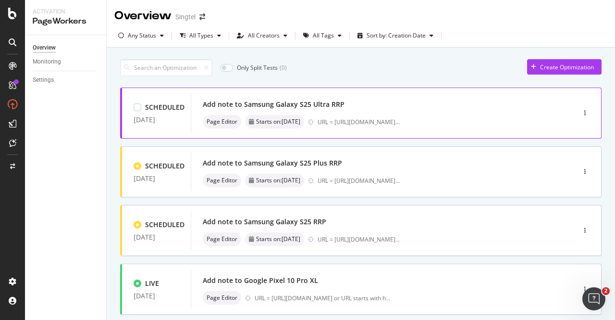
click at [438, 105] on div "Add note to Samsung Galaxy S25 Ultra RRP" at bounding box center [369, 104] width 332 height 13
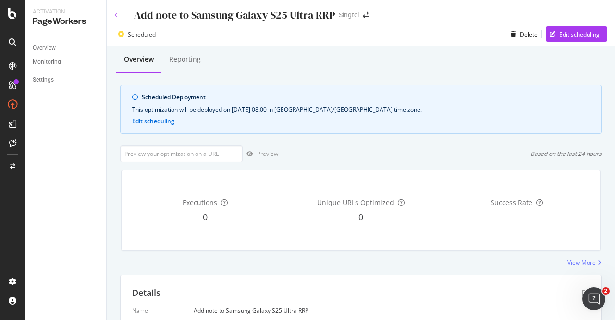
click at [117, 13] on icon at bounding box center [116, 15] width 4 height 6
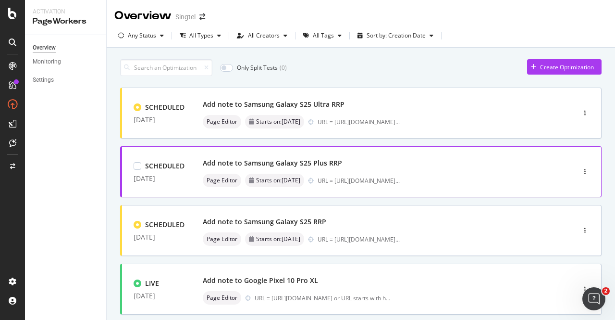
click at [438, 168] on div "Add note to Samsung Galaxy S25 Plus RRP" at bounding box center [369, 162] width 332 height 13
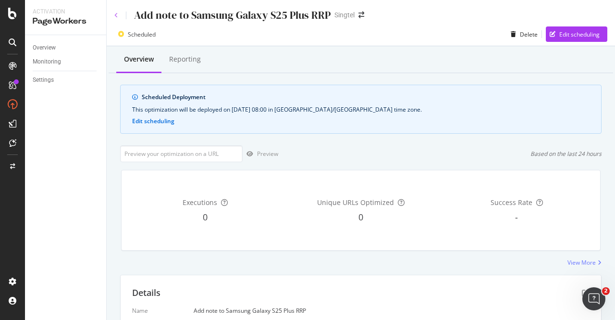
click at [116, 17] on icon at bounding box center [116, 15] width 4 height 6
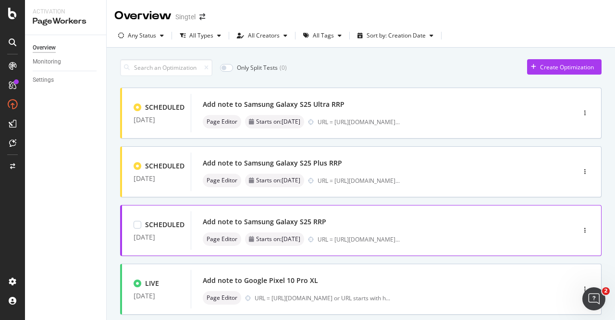
click at [419, 228] on div "Add note to Samsung Galaxy S25 RRP Page Editor Starts on: 6th September URL = h…" at bounding box center [369, 230] width 332 height 31
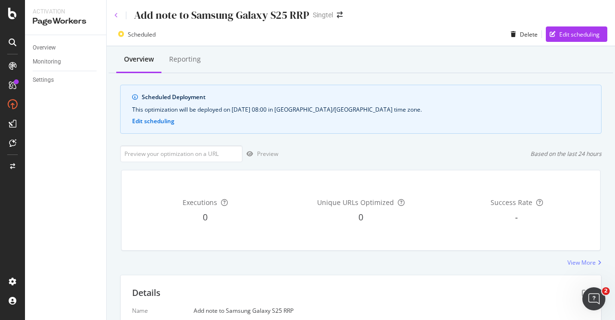
click at [116, 14] on icon at bounding box center [116, 15] width 4 height 6
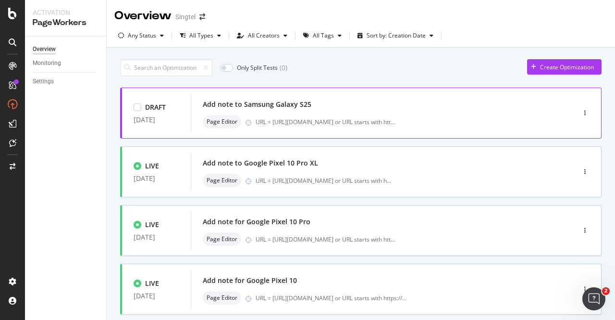
click at [274, 105] on div "Add note to Samsung Galaxy S25" at bounding box center [257, 104] width 109 height 10
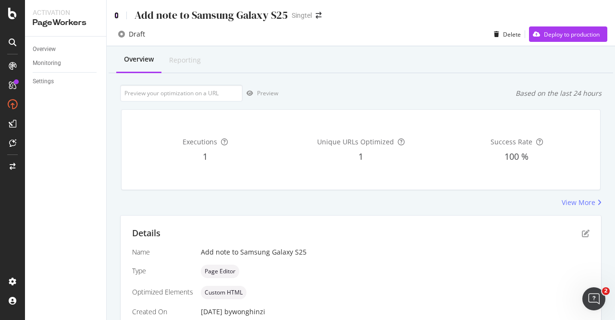
click at [117, 16] on icon at bounding box center [116, 15] width 4 height 7
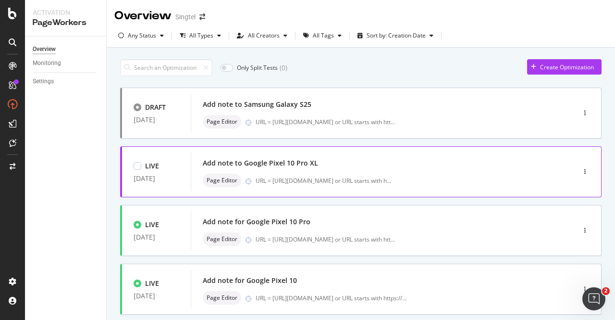
click at [311, 172] on div "Add note to Google Pixel 10 Pro XL Page Editor URL = [URL][DOMAIN_NAME] or URL …" at bounding box center [369, 171] width 332 height 31
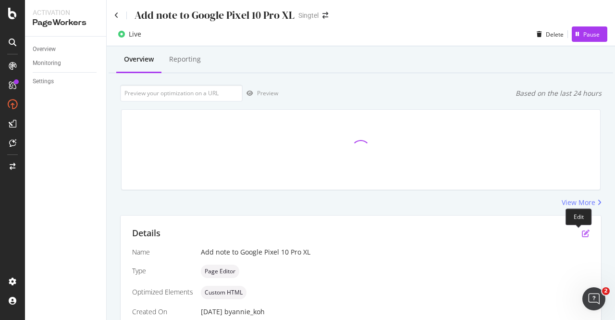
click at [582, 232] on icon "pen-to-square" at bounding box center [586, 233] width 8 height 8
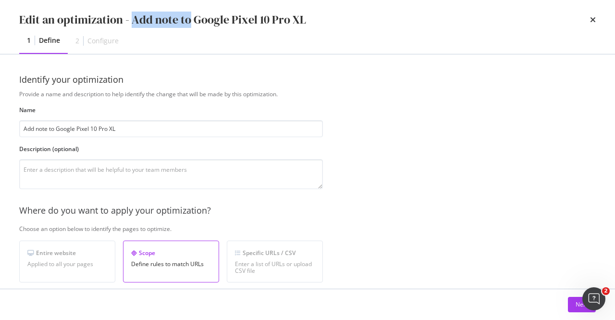
drag, startPoint x: 133, startPoint y: 21, endPoint x: 187, endPoint y: 12, distance: 55.1
click at [187, 12] on div "Edit an optimization - Add note to Google Pixel 10 Pro XL" at bounding box center [162, 20] width 287 height 16
copy div "Add note to"
click at [574, 308] on button "Next" at bounding box center [582, 304] width 28 height 15
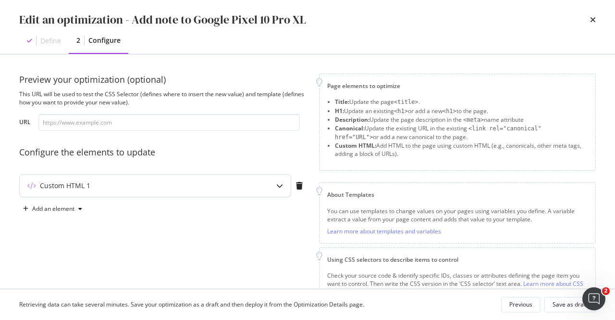
click at [217, 189] on div "Custom HTML 1" at bounding box center [136, 186] width 233 height 10
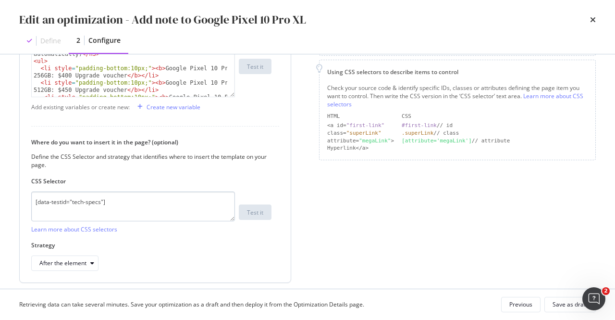
scroll to position [192, 0]
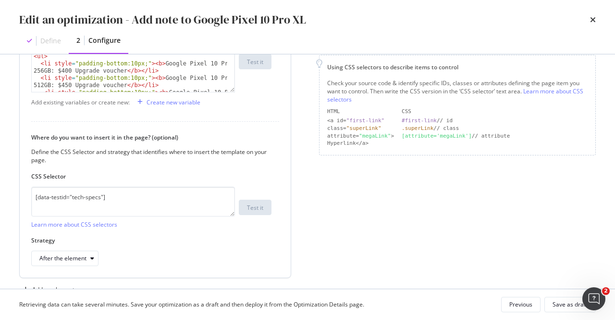
click at [147, 71] on div "< h3 style = "padding-top:10px;" > OFFERS (For retail price only, discount will…" at bounding box center [130, 79] width 197 height 97
type textarea "</ul>"
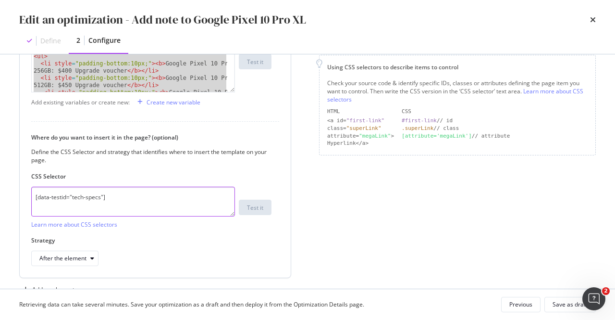
click at [124, 198] on textarea "[data-testid="tech-specs"]" at bounding box center [133, 201] width 204 height 30
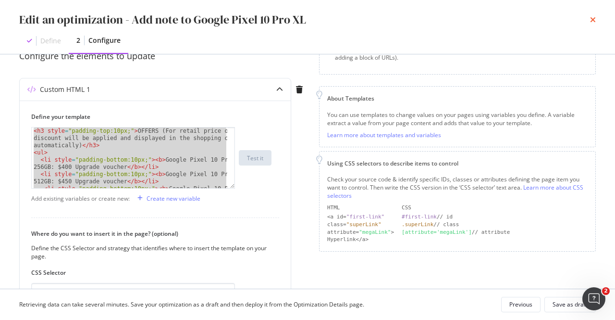
click at [594, 21] on icon "times" at bounding box center [593, 20] width 6 height 8
